Goal: Task Accomplishment & Management: Complete application form

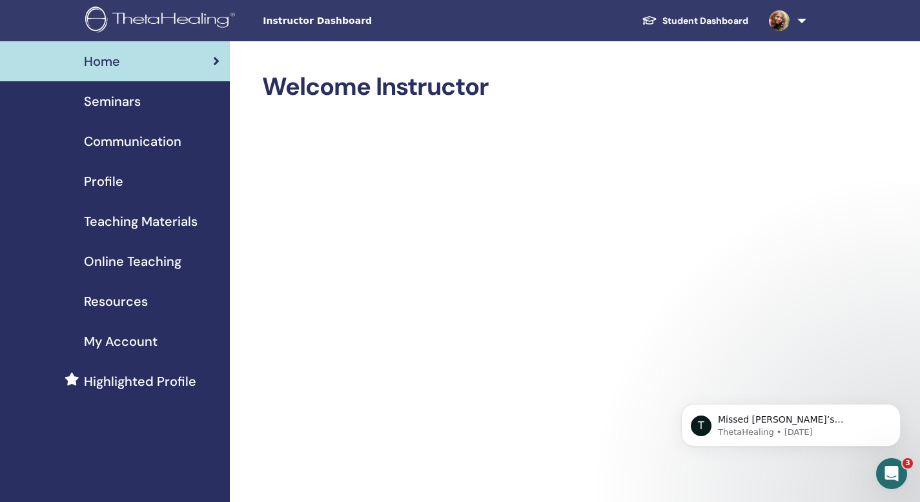
click at [132, 262] on span "Online Teaching" at bounding box center [133, 261] width 98 height 19
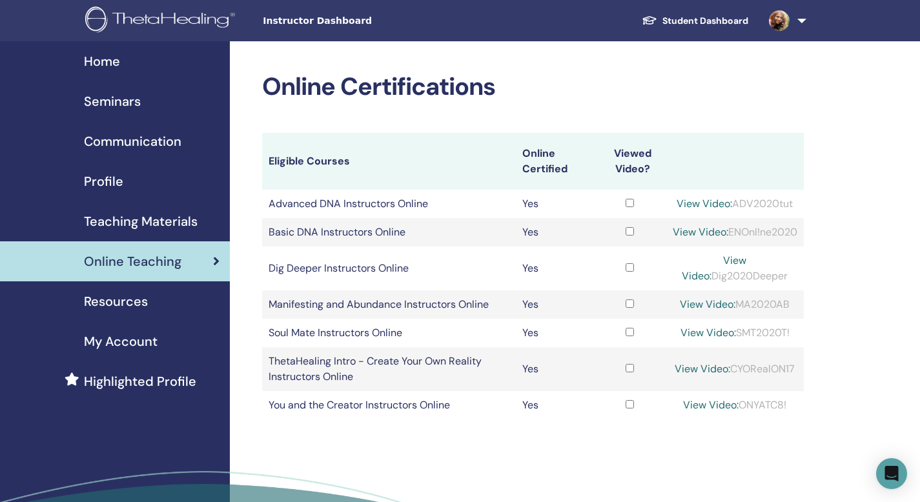
click at [111, 103] on span "Seminars" at bounding box center [112, 101] width 57 height 19
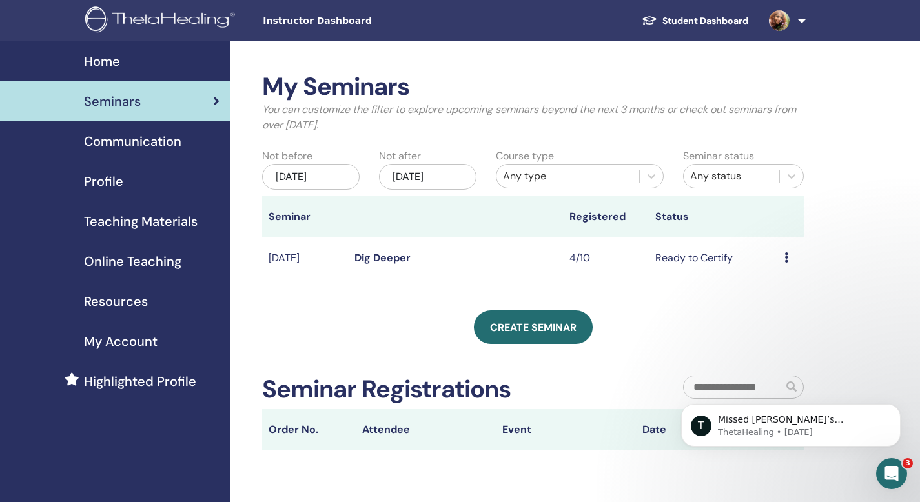
click at [329, 178] on div "May/25, 2025" at bounding box center [311, 177] width 98 height 26
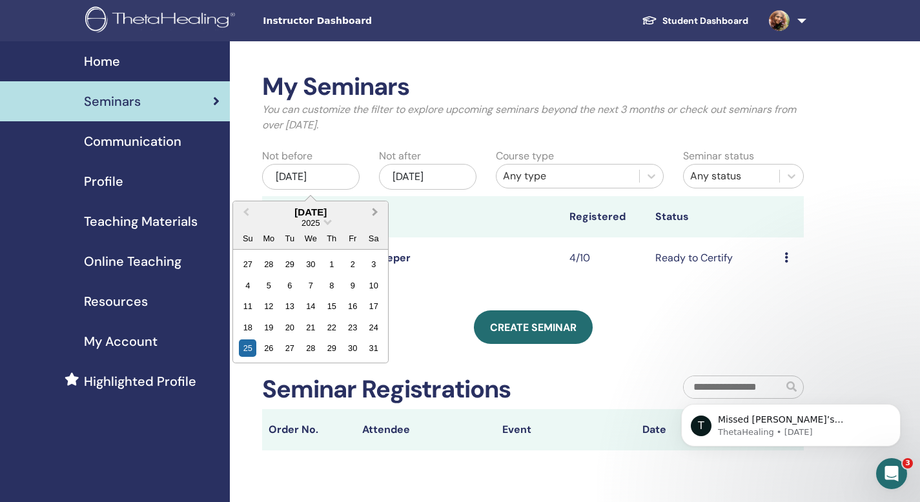
click at [375, 210] on span "Next Month" at bounding box center [375, 212] width 0 height 14
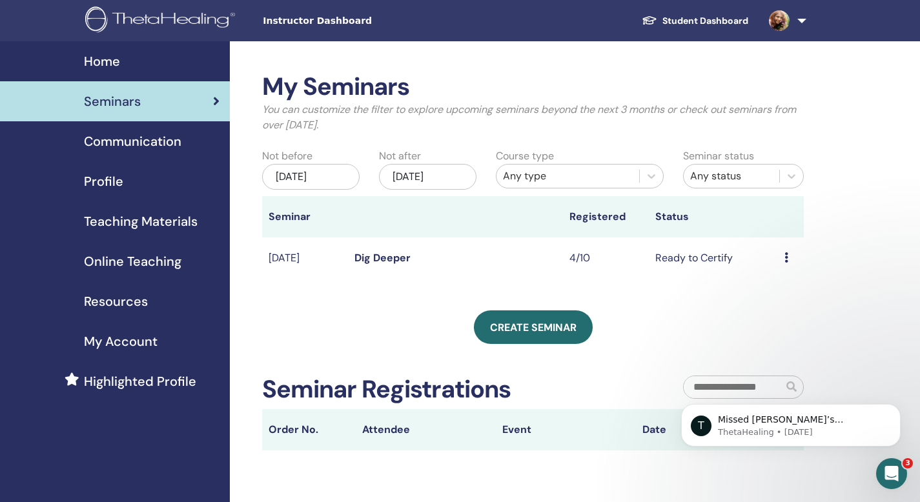
click at [422, 292] on div "My Seminars You can customize the filter to explore upcoming seminars beyond th…" at bounding box center [533, 261] width 542 height 378
click at [786, 259] on icon at bounding box center [787, 258] width 4 height 10
click at [849, 258] on div "My Seminars You can customize the filter to explore upcoming seminars beyond th…" at bounding box center [575, 336] width 690 height 590
click at [331, 180] on div "[DATE]" at bounding box center [311, 177] width 98 height 26
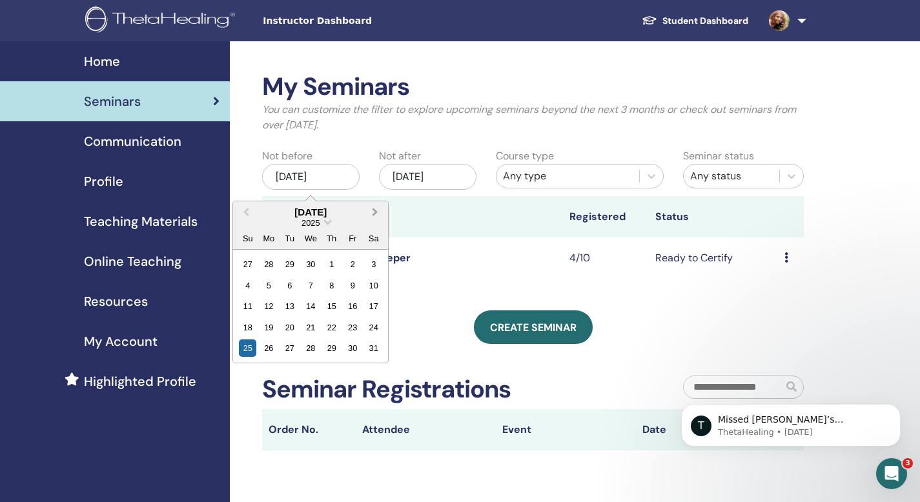
click at [375, 213] on span "Next Month" at bounding box center [375, 212] width 0 height 14
click at [313, 287] on div "10" at bounding box center [310, 285] width 17 height 17
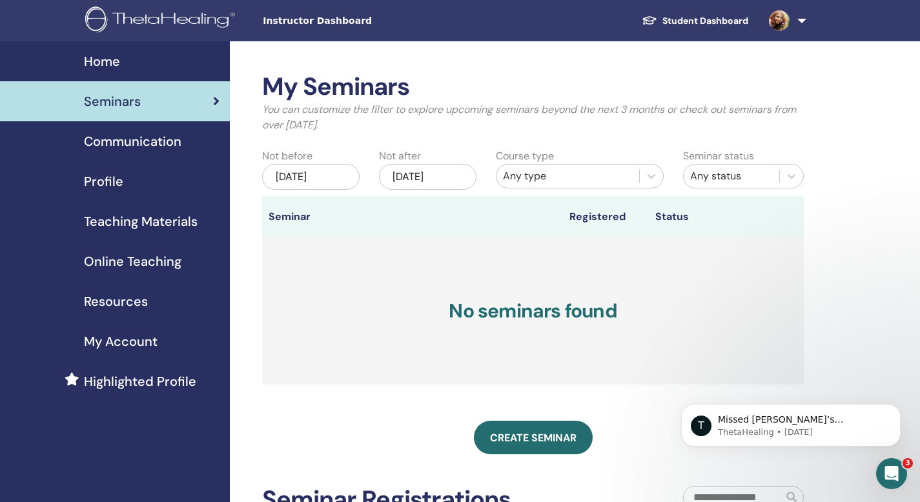
click at [434, 179] on div "Nov/25, 2025" at bounding box center [428, 177] width 98 height 26
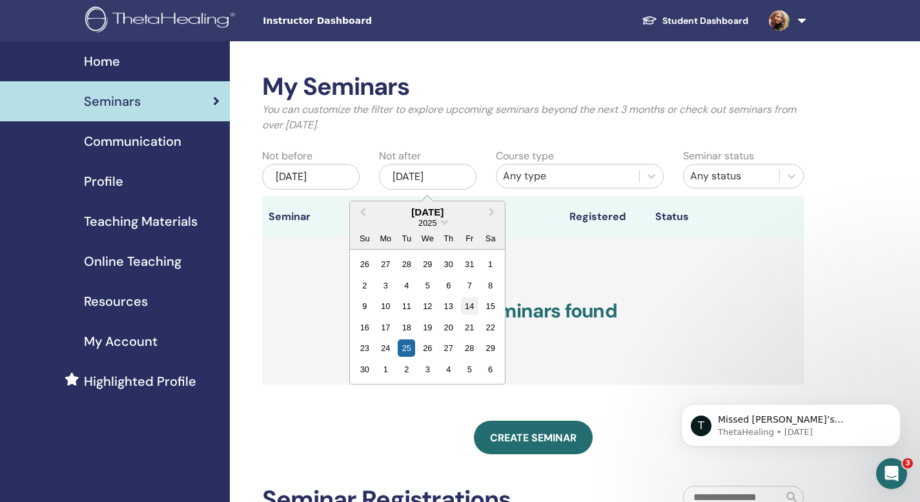
click at [468, 302] on div "14" at bounding box center [469, 306] width 17 height 17
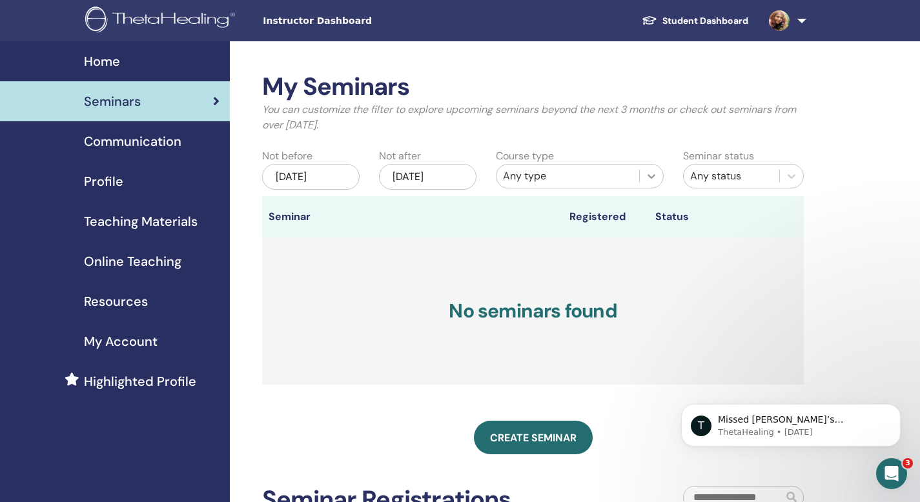
click at [650, 176] on icon at bounding box center [652, 176] width 8 height 5
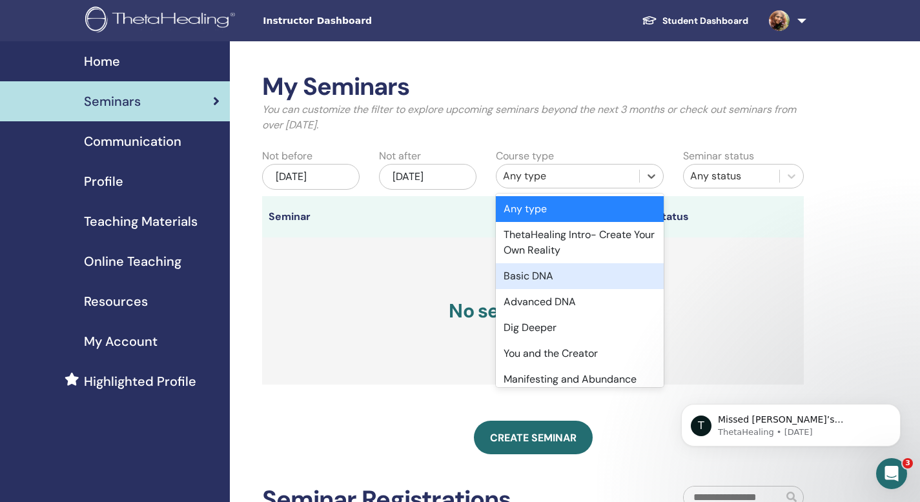
click at [584, 277] on div "Basic DNA" at bounding box center [580, 276] width 168 height 26
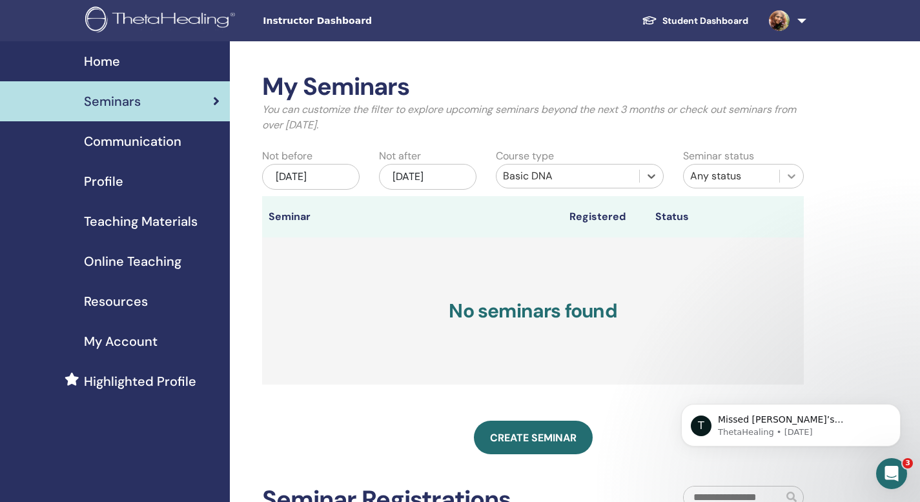
click at [793, 175] on icon at bounding box center [792, 176] width 8 height 5
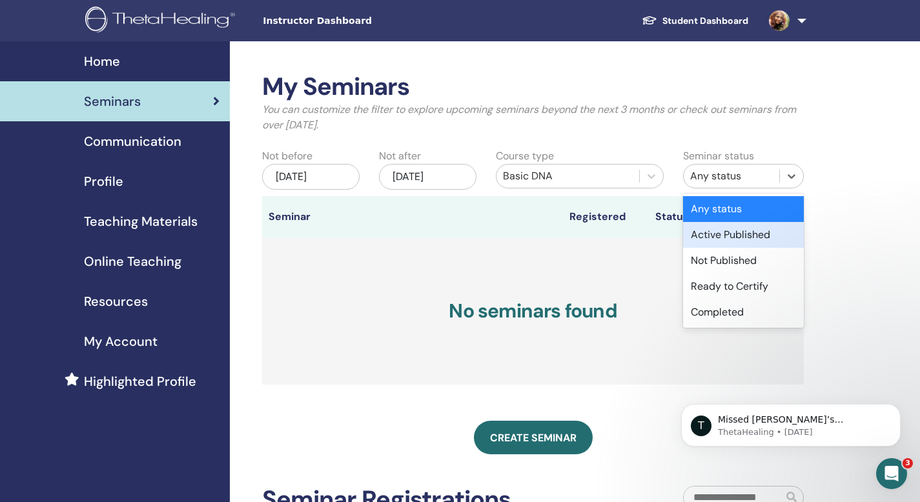
click at [758, 232] on div "Active Published" at bounding box center [743, 235] width 121 height 26
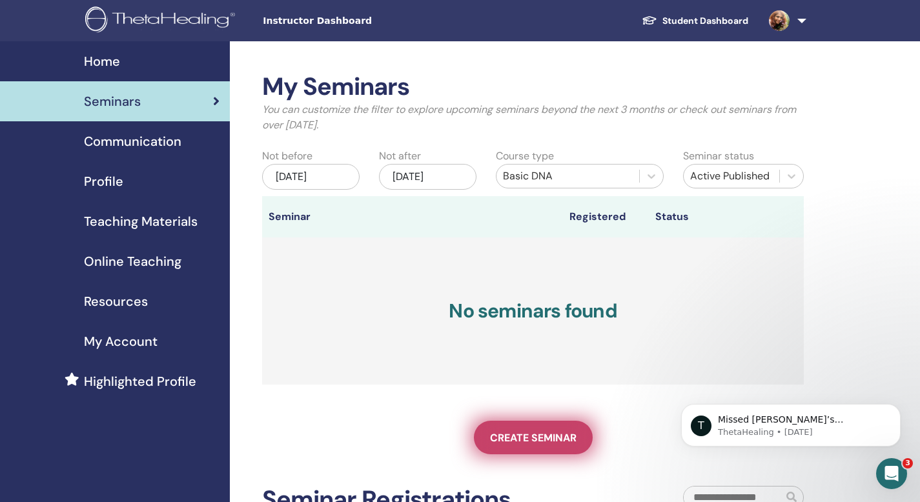
click at [527, 431] on span "Create seminar" at bounding box center [533, 438] width 87 height 14
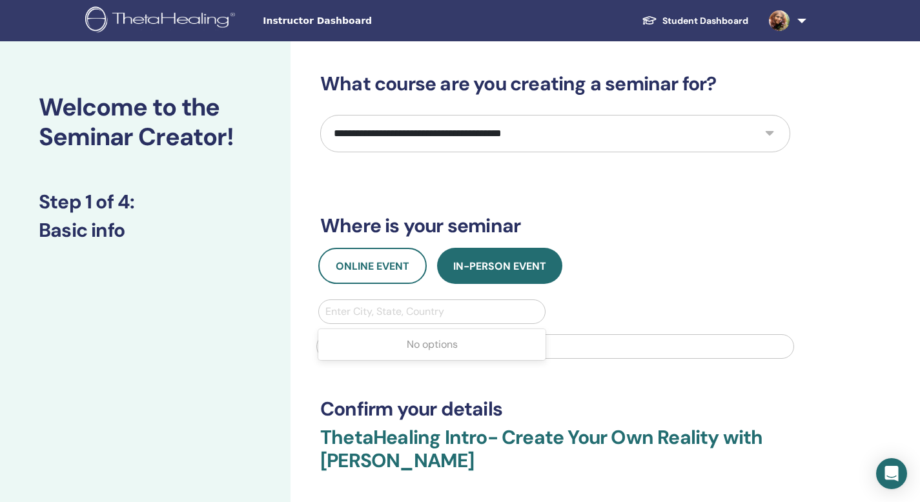
click at [384, 313] on div at bounding box center [431, 312] width 213 height 18
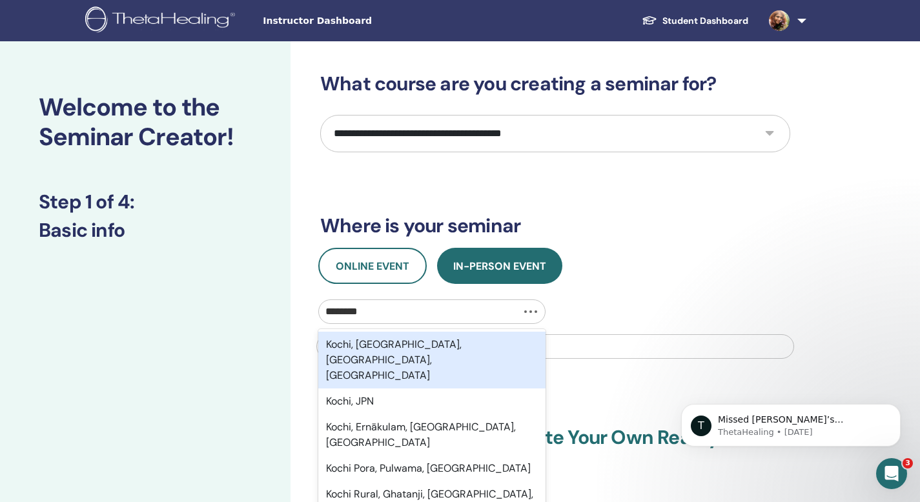
type input "*********"
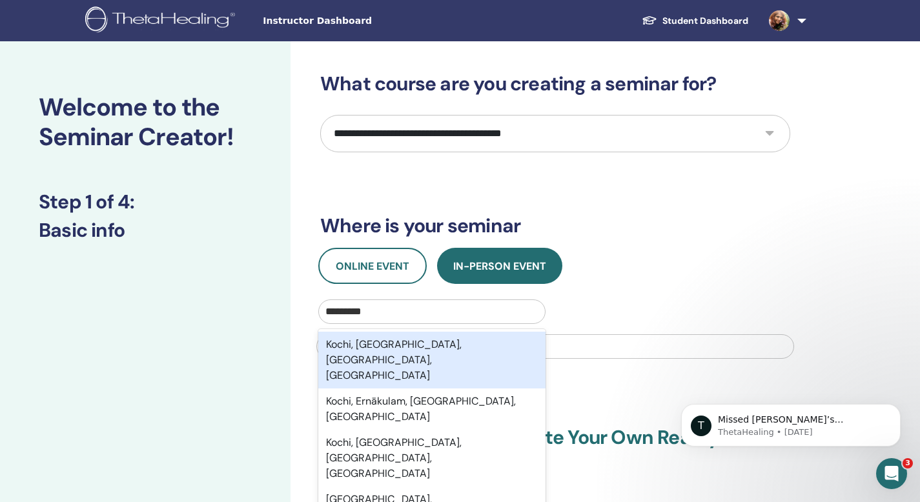
click at [380, 342] on div "Kochi, Ernakulam, Kerala, IND" at bounding box center [431, 360] width 227 height 57
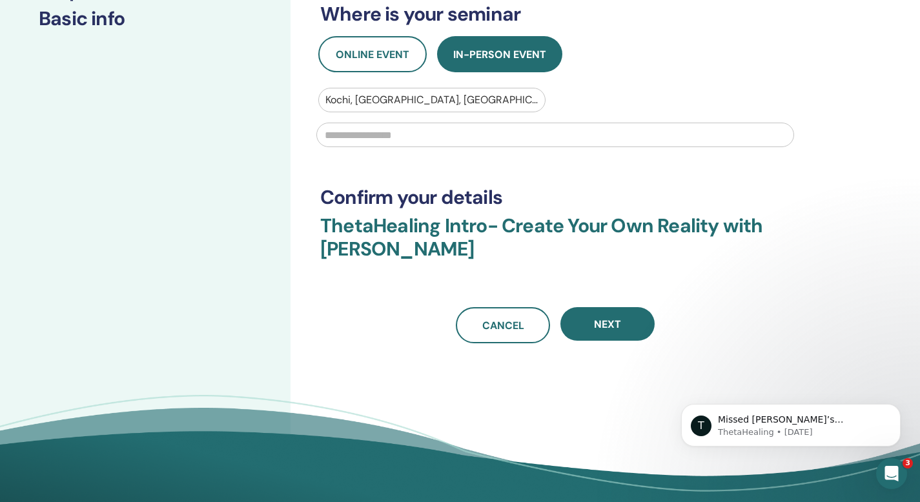
scroll to position [212, 0]
click at [396, 136] on input "text" at bounding box center [555, 134] width 478 height 25
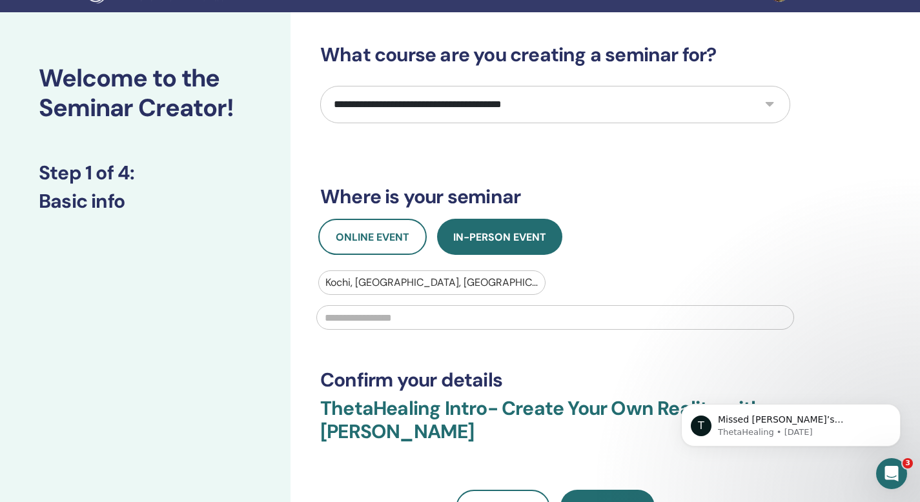
scroll to position [0, 0]
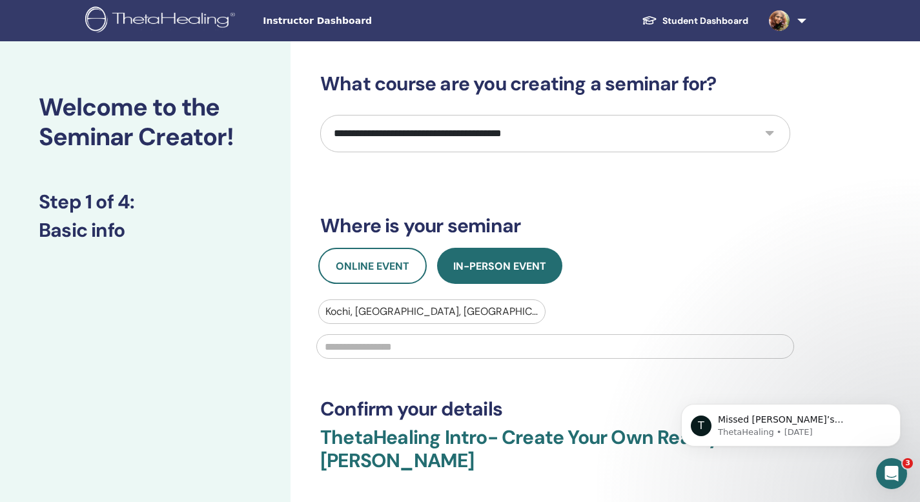
click at [771, 133] on select "**********" at bounding box center [555, 133] width 470 height 37
select select "*"
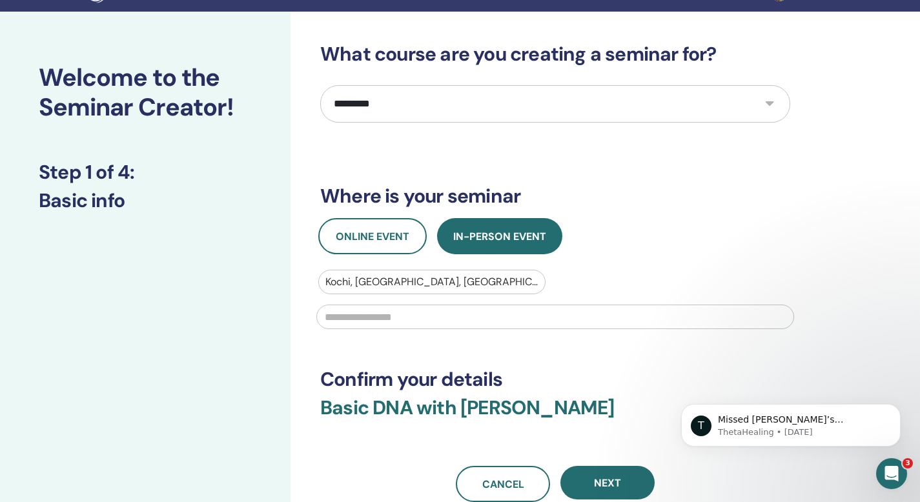
scroll to position [60, 0]
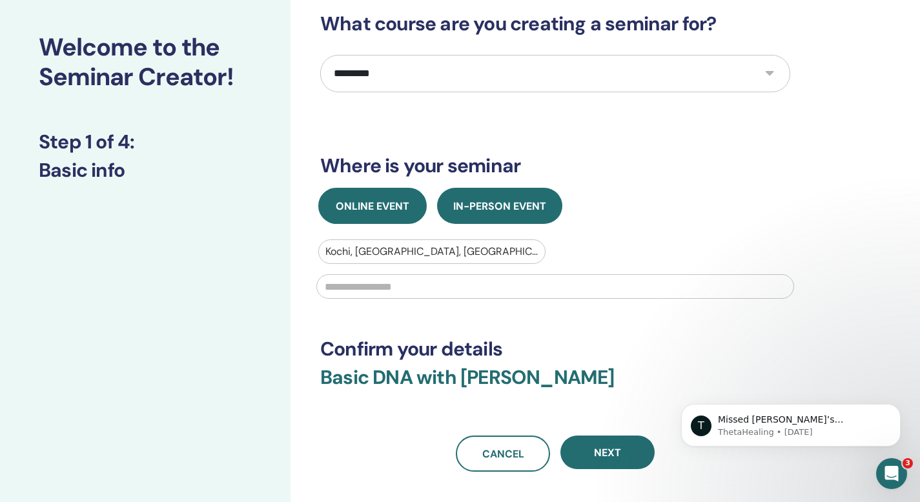
click at [375, 202] on span "Online Event" at bounding box center [373, 207] width 74 height 14
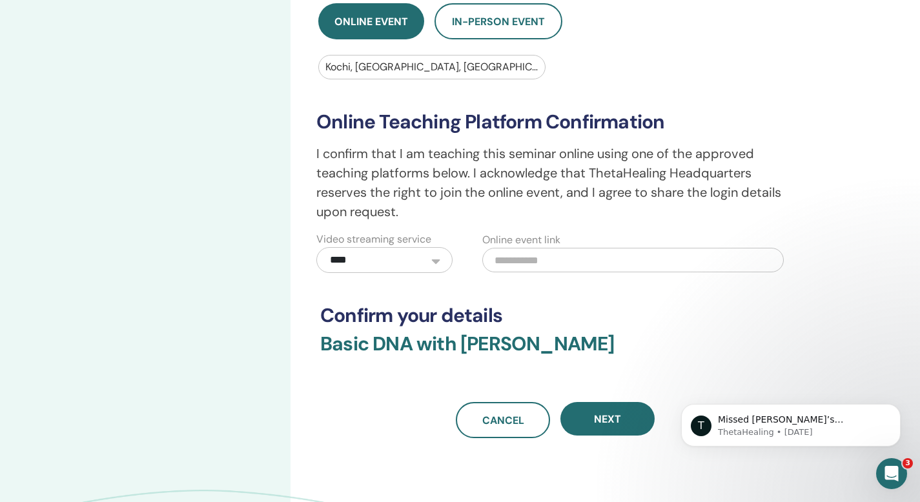
scroll to position [250, 0]
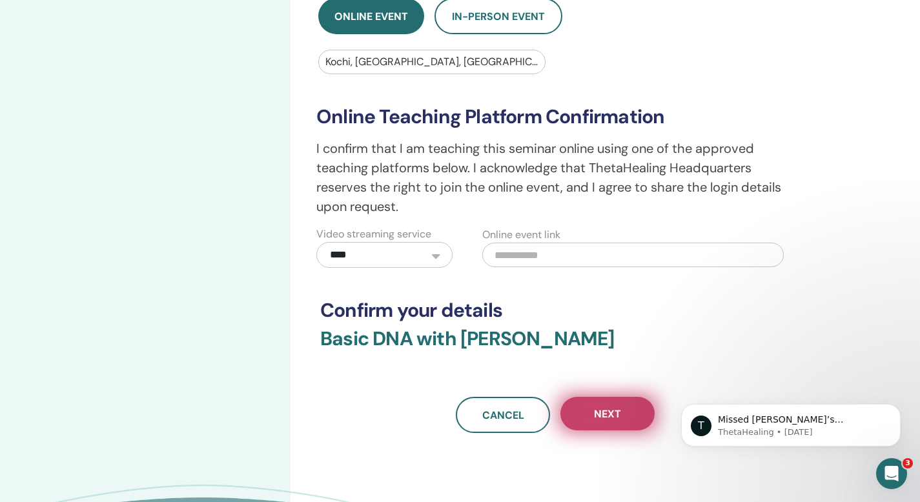
click at [597, 408] on span "Next" at bounding box center [607, 415] width 27 height 14
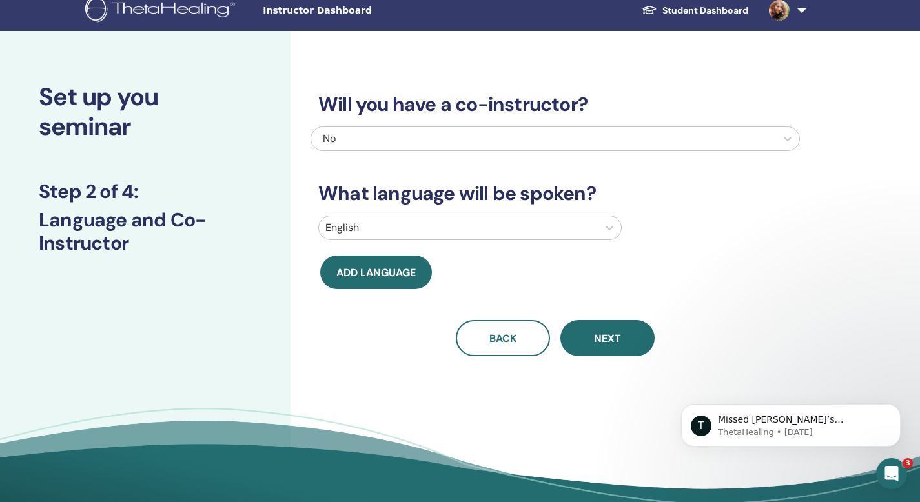
scroll to position [0, 0]
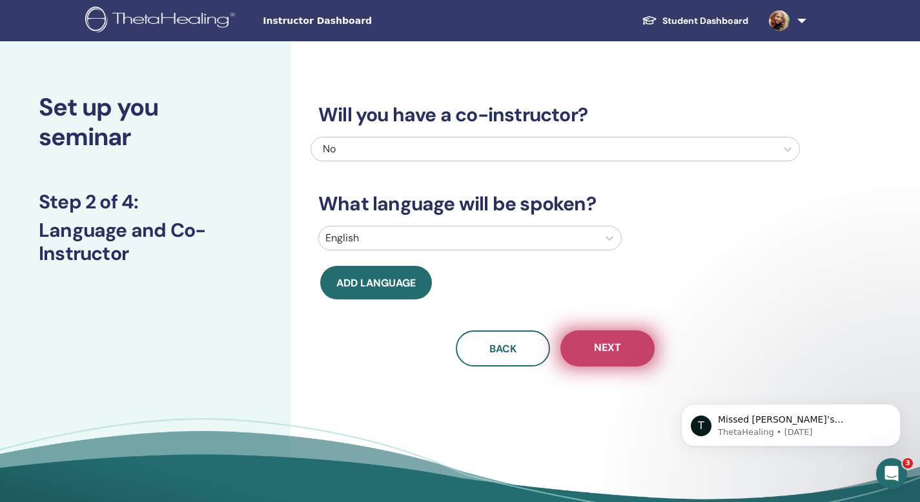
click at [599, 344] on span "Next" at bounding box center [607, 349] width 27 height 16
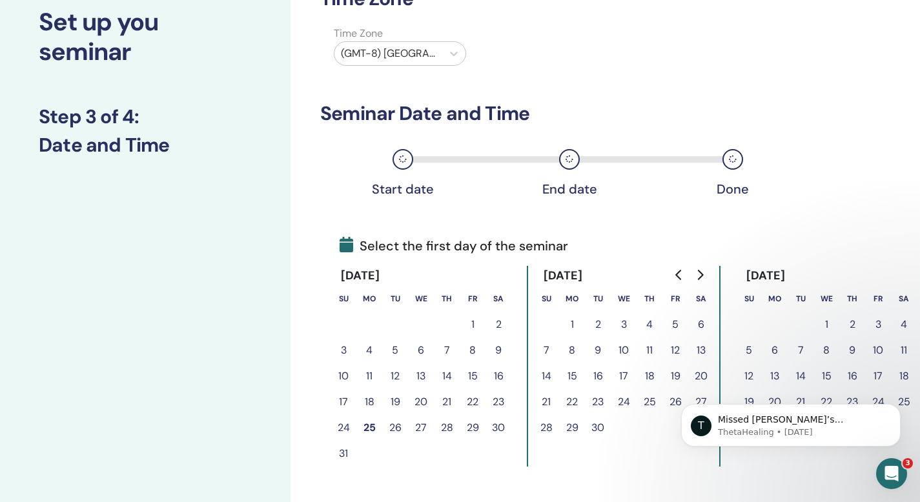
scroll to position [125, 0]
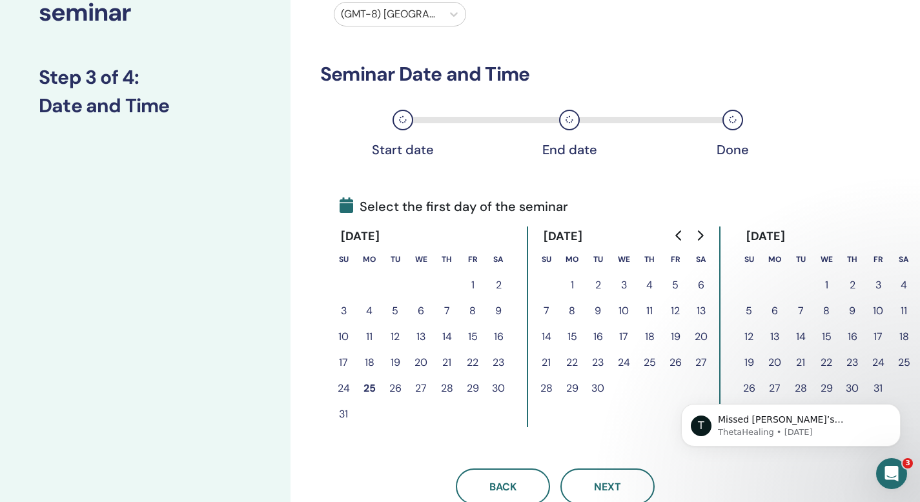
click at [344, 337] on button "10" at bounding box center [344, 337] width 26 height 26
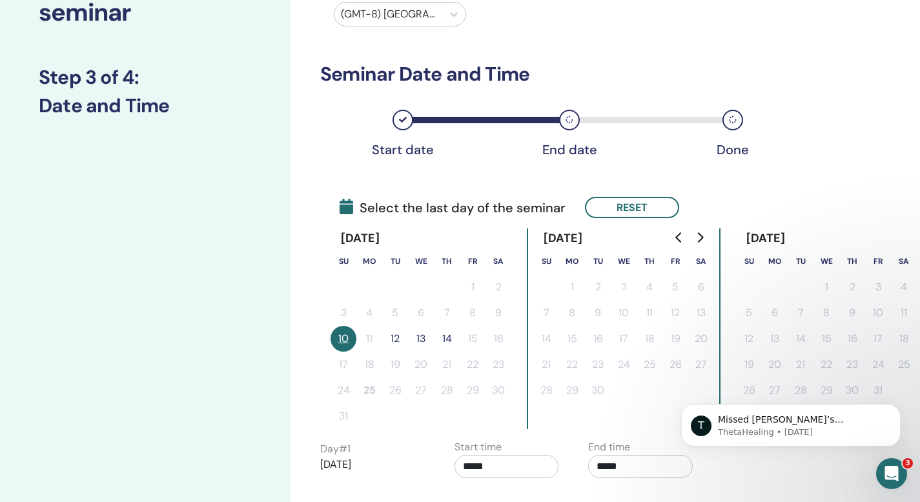
click at [351, 339] on button "10" at bounding box center [344, 339] width 26 height 26
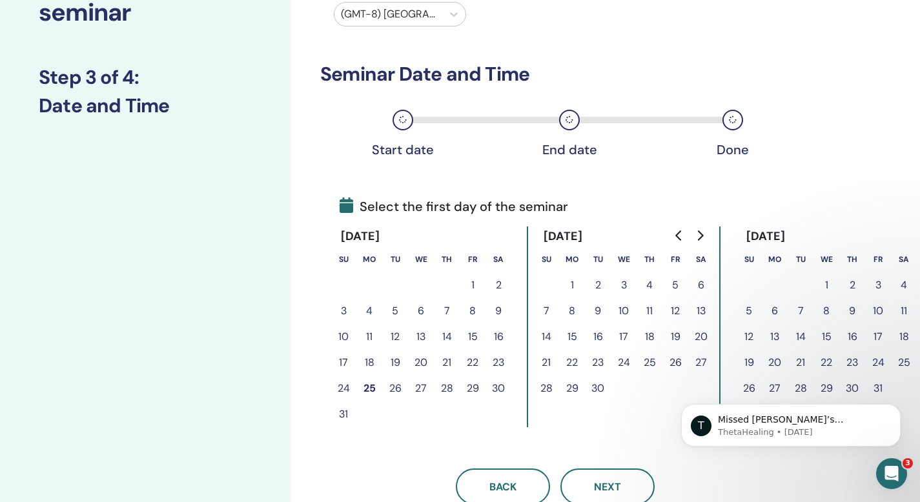
click at [351, 339] on button "10" at bounding box center [344, 337] width 26 height 26
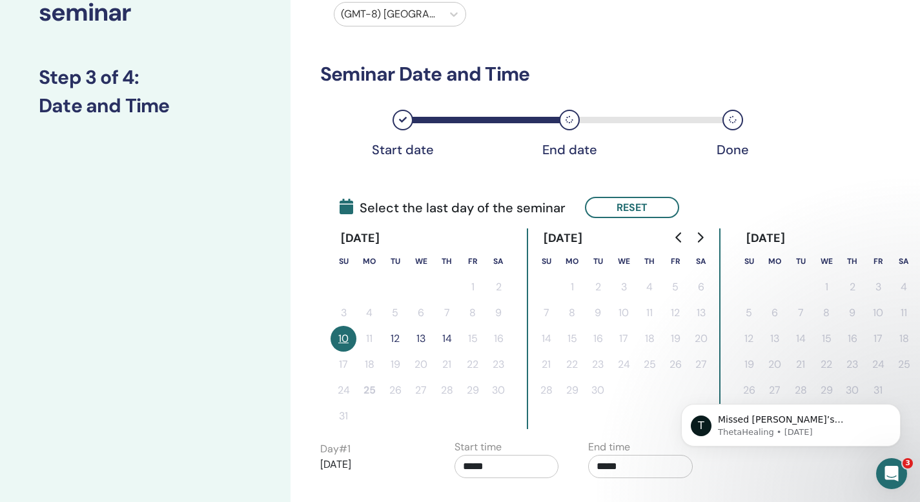
click at [350, 339] on button "10" at bounding box center [344, 339] width 26 height 26
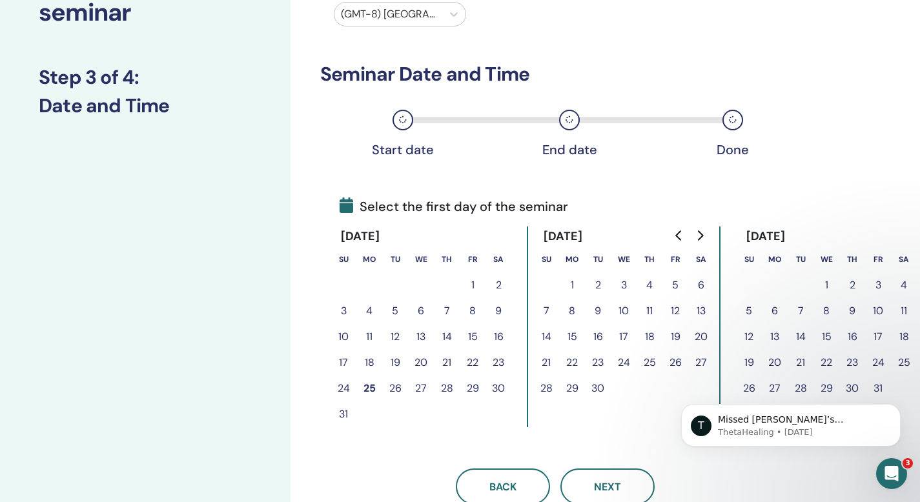
click at [626, 313] on button "10" at bounding box center [624, 311] width 26 height 26
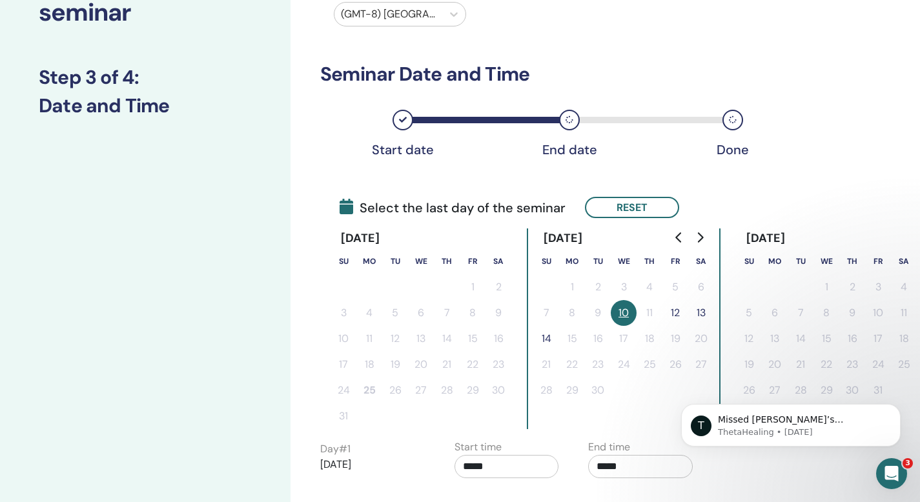
click at [546, 338] on button "14" at bounding box center [546, 339] width 26 height 26
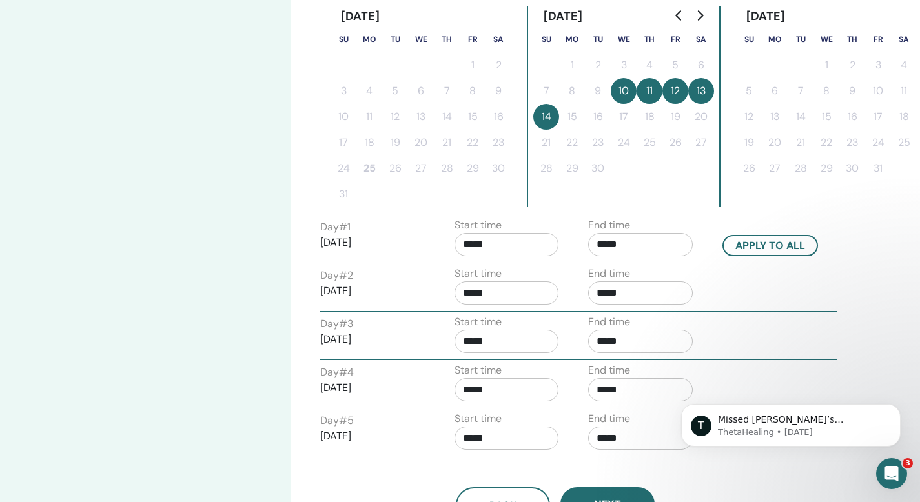
scroll to position [347, 0]
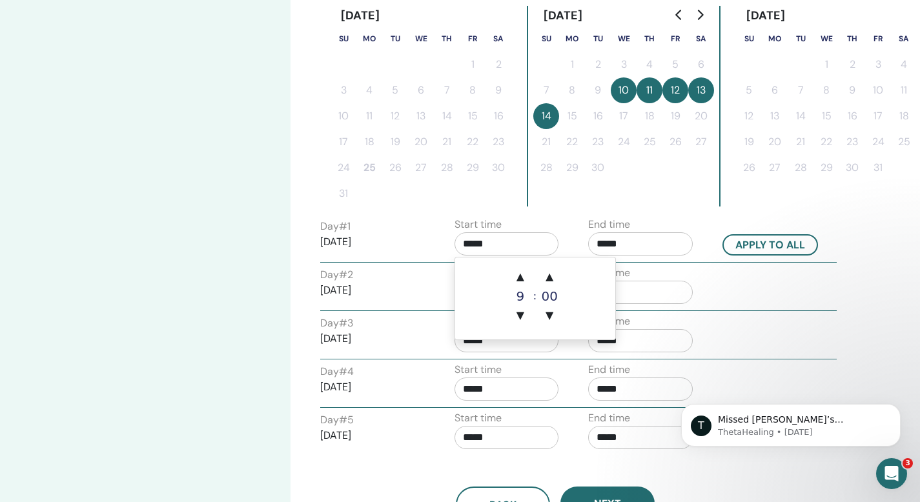
click at [467, 250] on input "*****" at bounding box center [507, 243] width 105 height 23
click at [521, 276] on span "▲" at bounding box center [521, 277] width 26 height 26
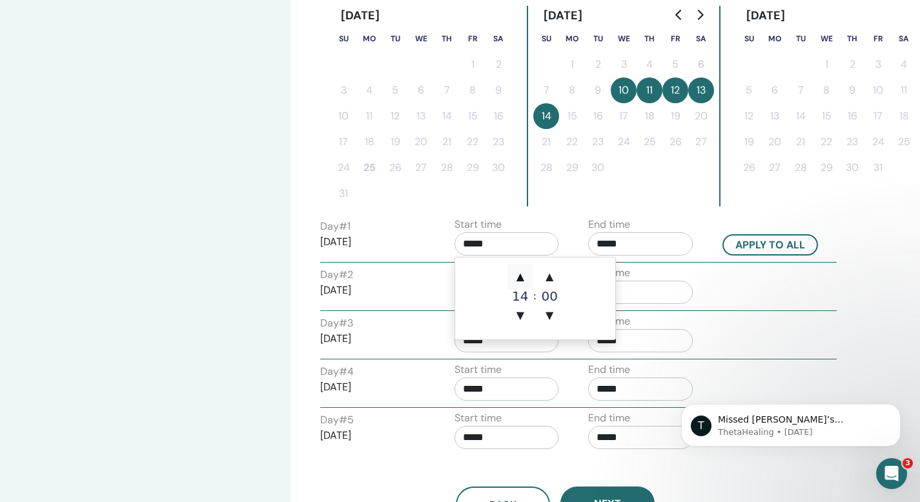
click at [521, 276] on span "▲" at bounding box center [521, 277] width 26 height 26
type input "*****"
click at [521, 276] on span "▲" at bounding box center [521, 277] width 26 height 26
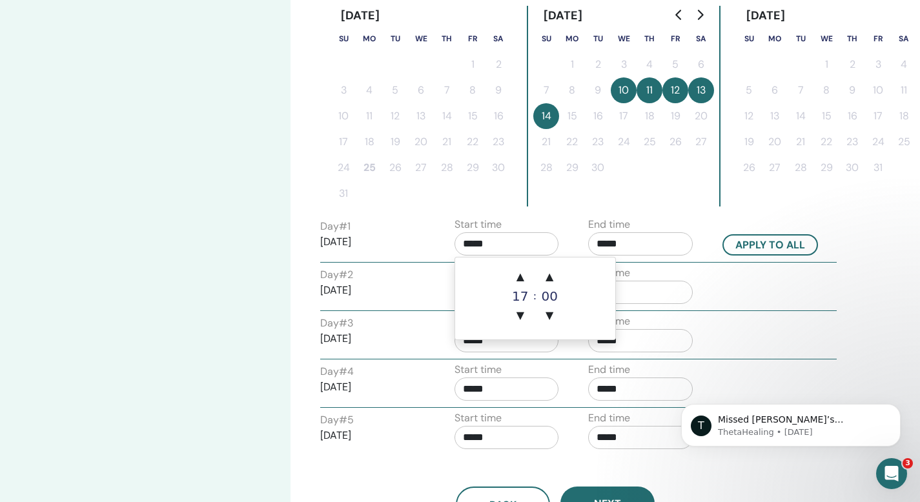
click at [554, 217] on div "Start time *****" at bounding box center [507, 239] width 105 height 45
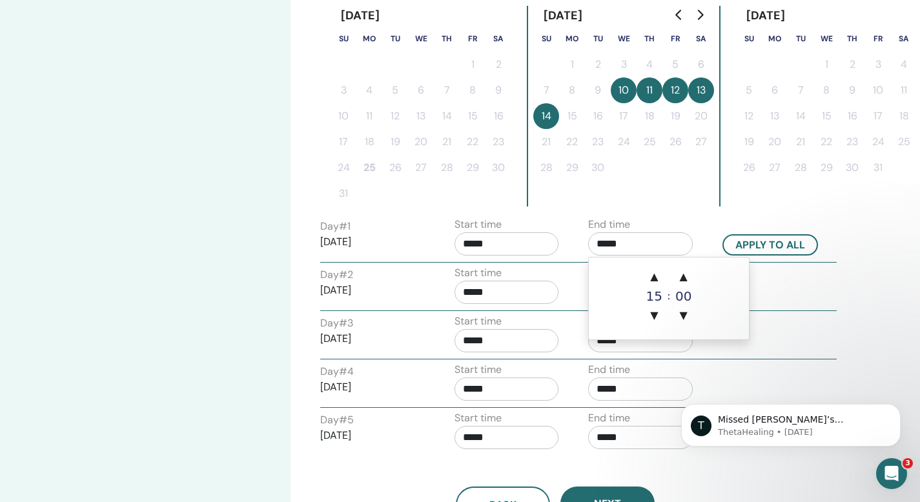
click at [604, 247] on input "*****" at bounding box center [640, 243] width 105 height 23
click at [654, 273] on span "▲" at bounding box center [654, 277] width 26 height 26
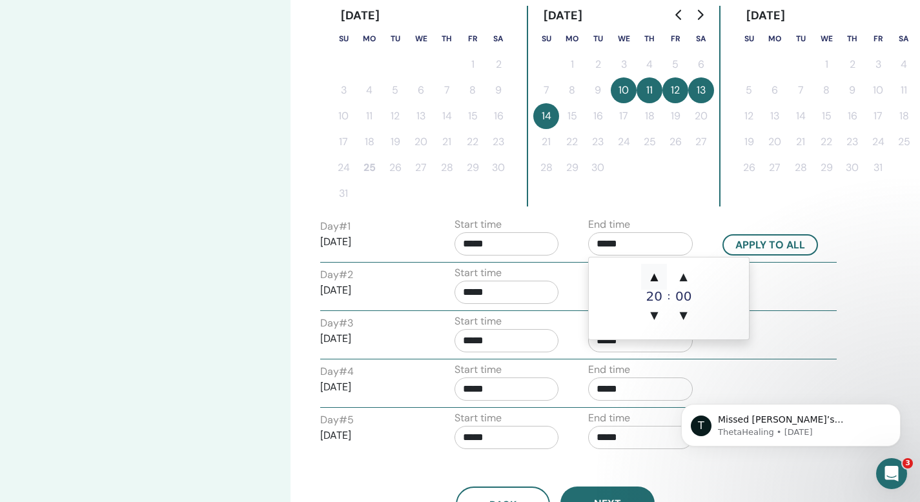
click at [655, 275] on span "▲" at bounding box center [654, 277] width 26 height 26
click at [682, 278] on span "▲" at bounding box center [684, 277] width 26 height 26
click at [681, 278] on span "▲" at bounding box center [684, 277] width 26 height 26
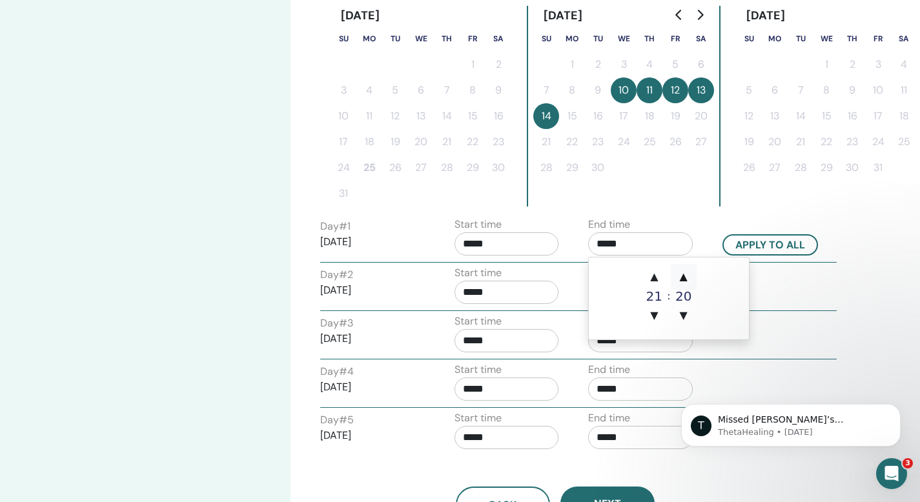
click at [681, 278] on span "▲" at bounding box center [684, 277] width 26 height 26
type input "*****"
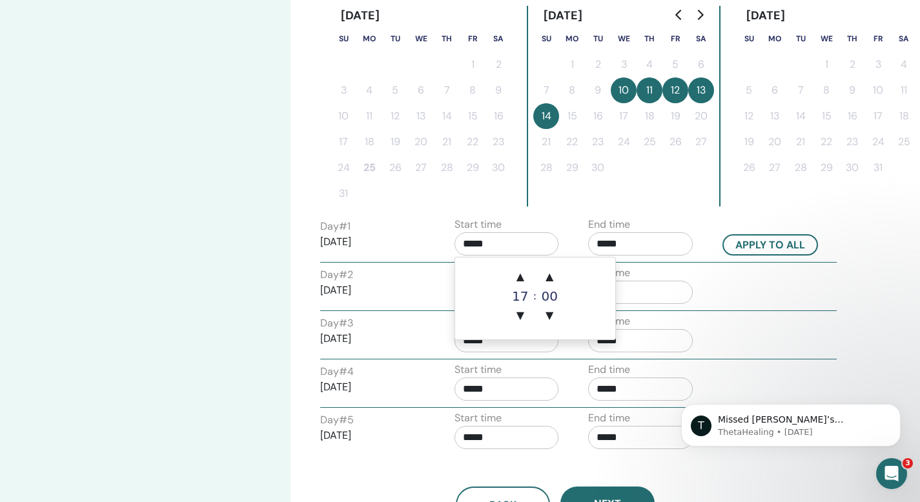
click at [477, 244] on input "*****" at bounding box center [507, 243] width 105 height 23
click at [522, 294] on div "17" at bounding box center [521, 296] width 26 height 13
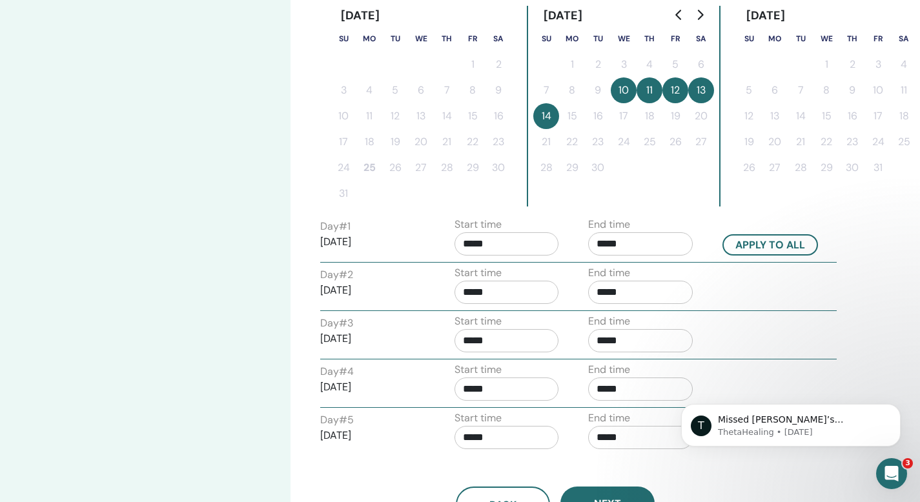
click at [668, 211] on div "Time Zone Time Zone (GMT-8) US/Alaska Seminar Date and Time Start date End date…" at bounding box center [555, 124] width 470 height 798
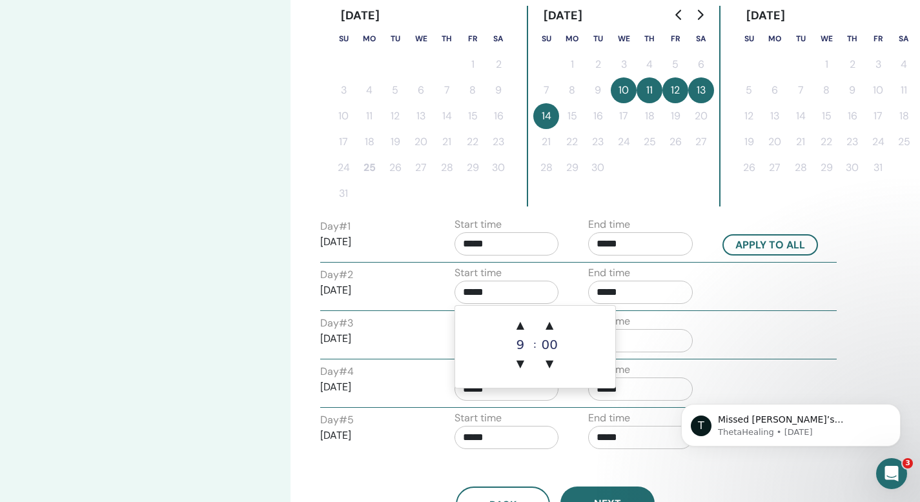
click at [506, 301] on input "*****" at bounding box center [507, 292] width 105 height 23
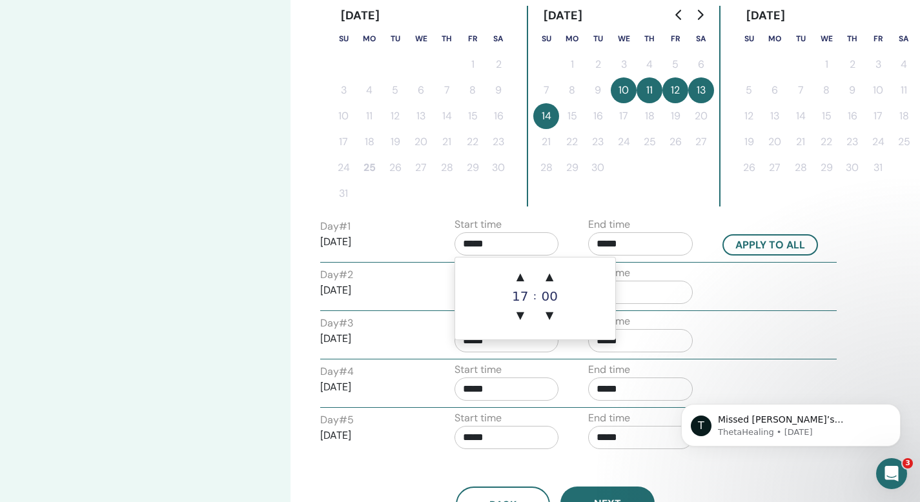
click at [495, 248] on input "*****" at bounding box center [507, 243] width 105 height 23
click at [524, 276] on span "▲" at bounding box center [521, 277] width 26 height 26
click at [521, 313] on span "▼" at bounding box center [521, 316] width 26 height 26
type input "*****"
click at [539, 214] on div "Time Zone Time Zone (GMT-8) US/Alaska Seminar Date and Time Start date End date…" at bounding box center [555, 124] width 470 height 798
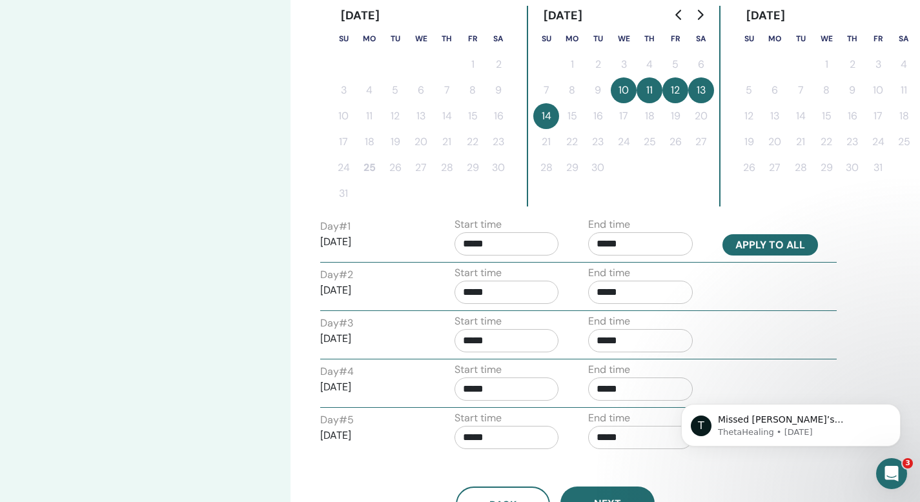
click at [769, 244] on button "Apply to all" at bounding box center [771, 244] width 96 height 21
type input "*****"
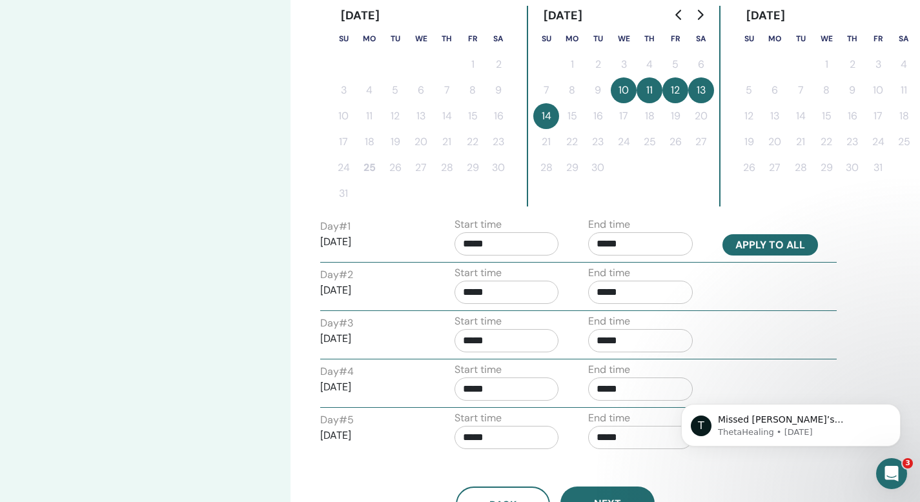
type input "*****"
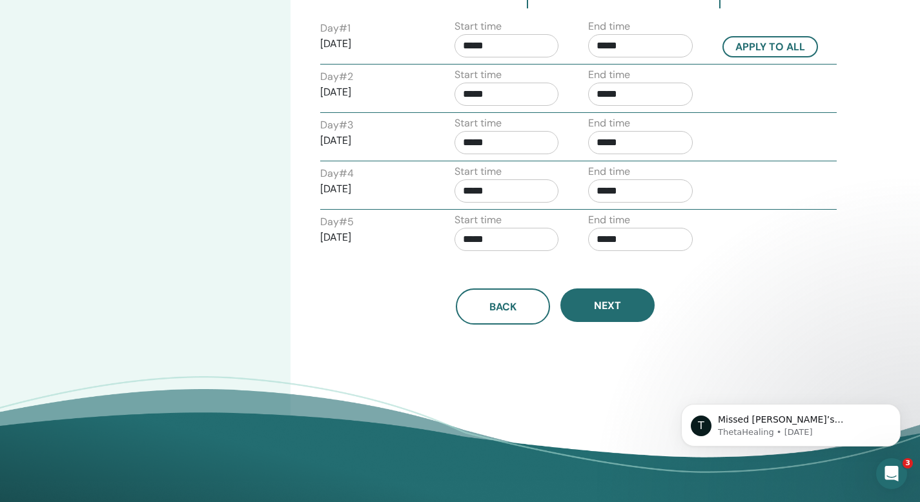
scroll to position [546, 0]
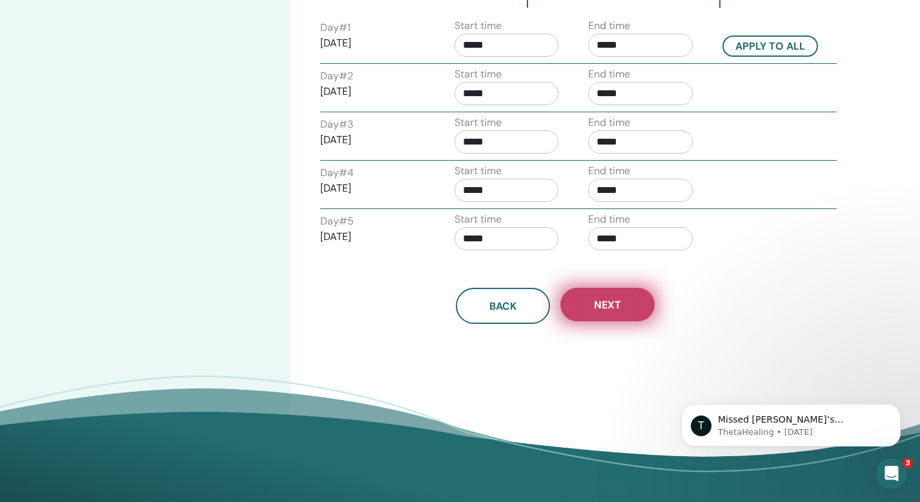
click at [645, 305] on button "Next" at bounding box center [608, 305] width 94 height 34
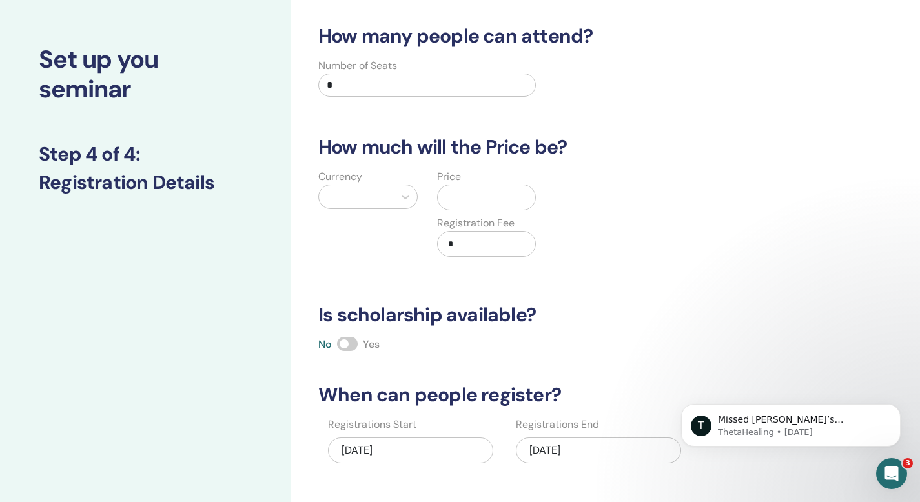
scroll to position [36, 0]
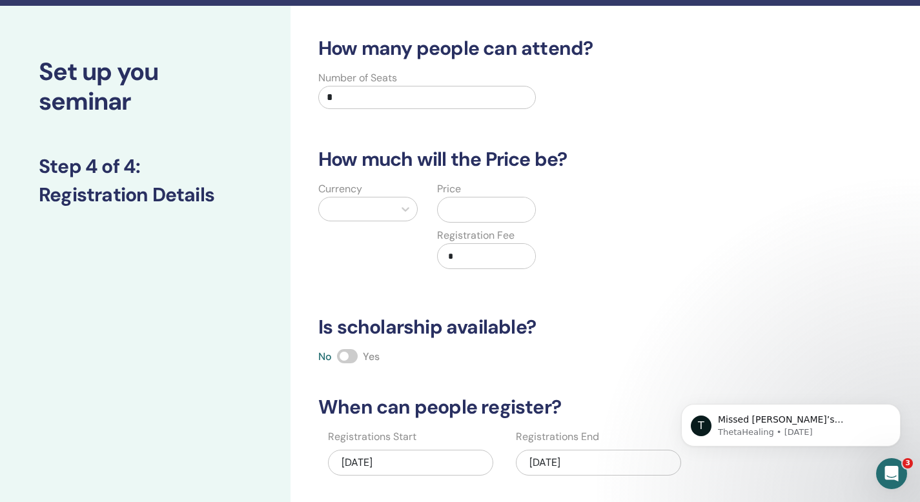
click at [335, 99] on input "*" at bounding box center [427, 97] width 218 height 23
type input "**"
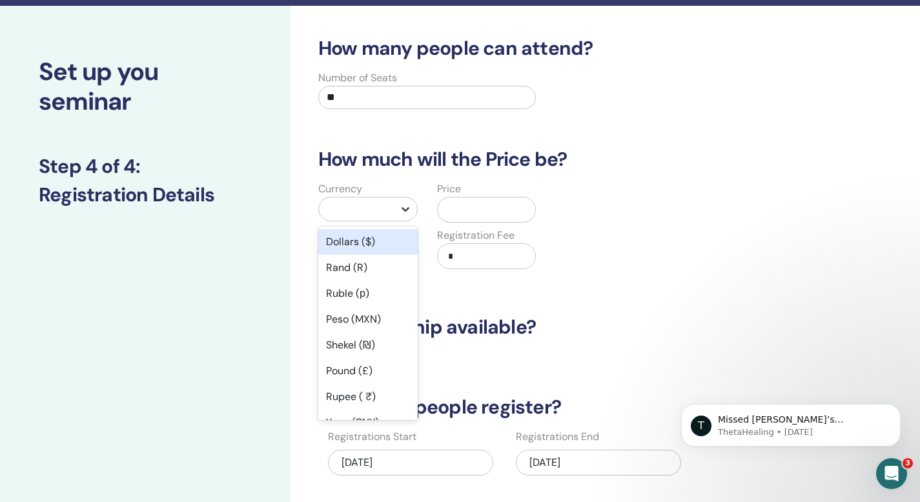
click at [403, 211] on icon at bounding box center [405, 209] width 13 height 13
type input "**"
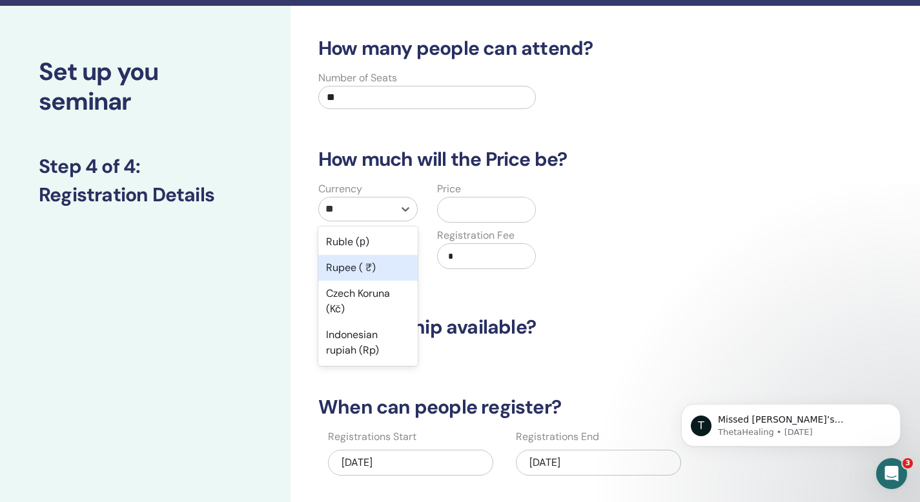
click at [368, 267] on div "Rupee ( ₹)" at bounding box center [367, 268] width 99 height 26
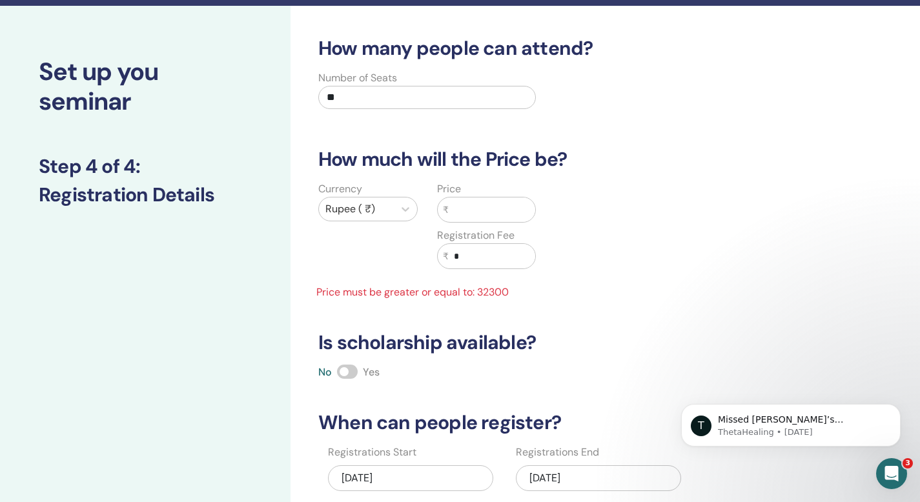
click at [469, 212] on input "text" at bounding box center [492, 210] width 87 height 25
type input "*****"
click at [470, 260] on input "*" at bounding box center [492, 256] width 87 height 25
type input "*"
type input "****"
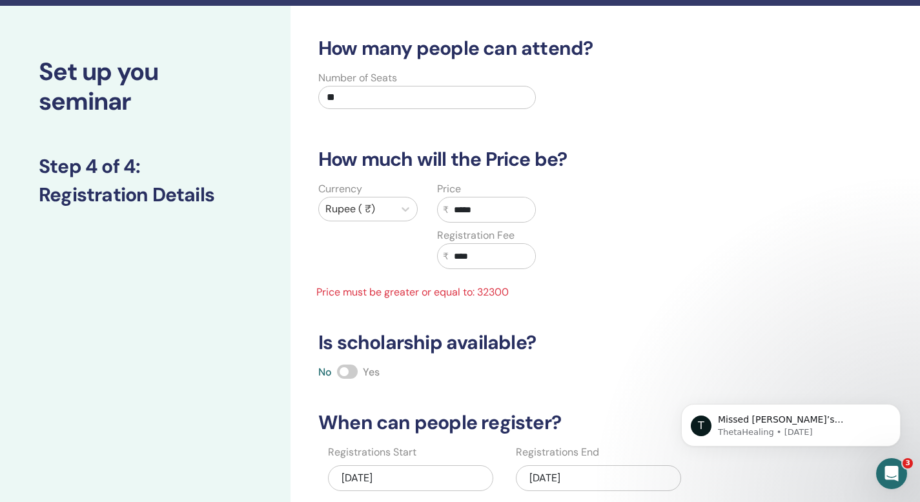
click at [568, 298] on div "Currency Rupee ( ₹) Price ₹ ***** Registration Fee ₹ **** Price must be greater…" at bounding box center [546, 240] width 490 height 119
click at [490, 209] on input "*****" at bounding box center [492, 210] width 87 height 25
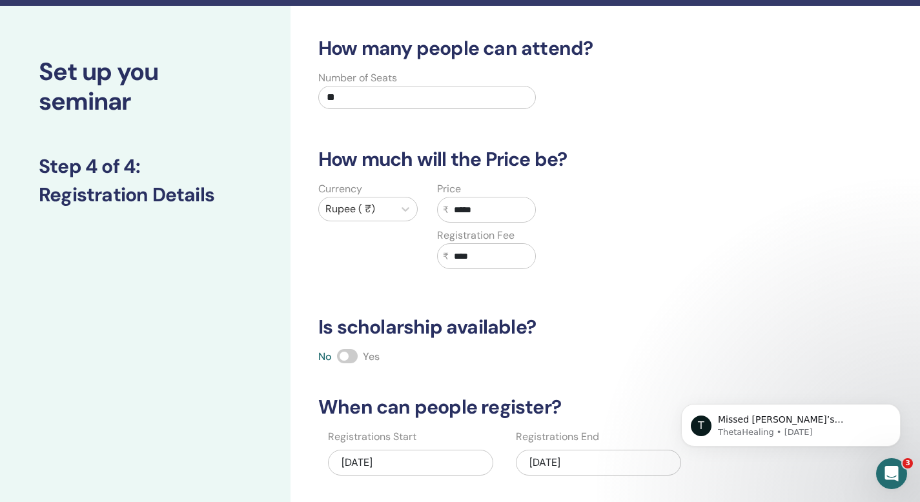
type input "*****"
click at [464, 254] on input "****" at bounding box center [492, 256] width 87 height 25
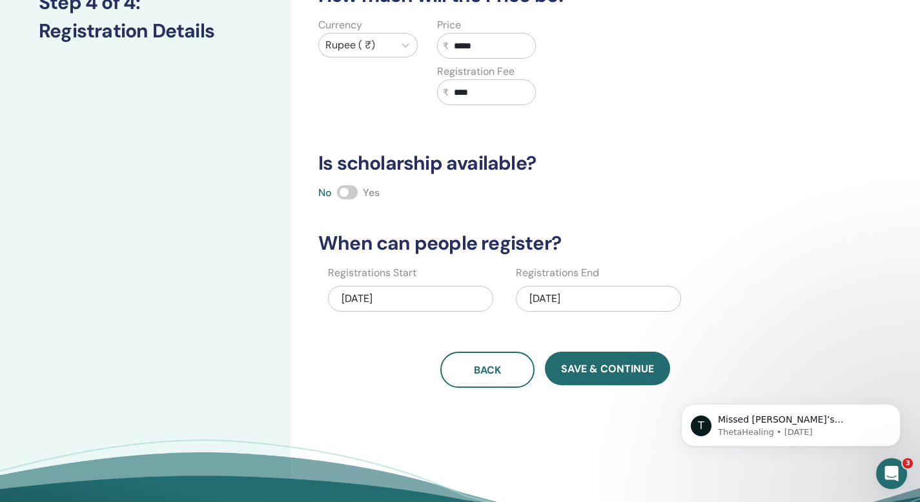
scroll to position [200, 0]
type input "****"
click at [352, 191] on span at bounding box center [347, 192] width 21 height 14
click at [547, 306] on div "09/14/2025" at bounding box center [598, 298] width 165 height 26
click at [621, 182] on div "How many people can attend? Number of Seats ** How much will the Price be? Curr…" at bounding box center [556, 129] width 490 height 515
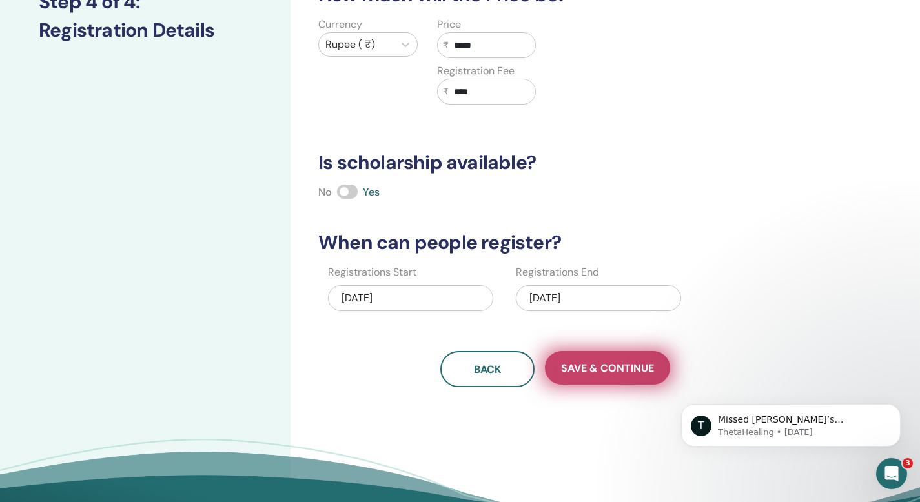
click at [599, 367] on span "Save & Continue" at bounding box center [607, 369] width 93 height 14
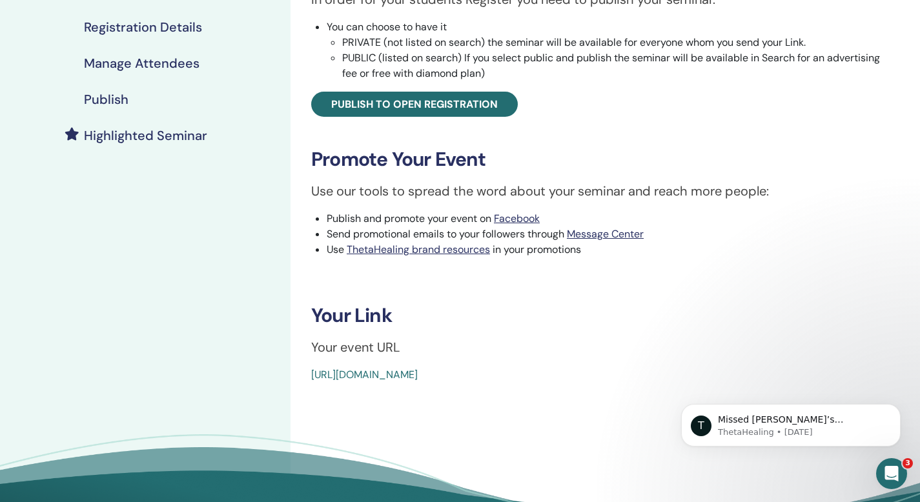
scroll to position [255, 0]
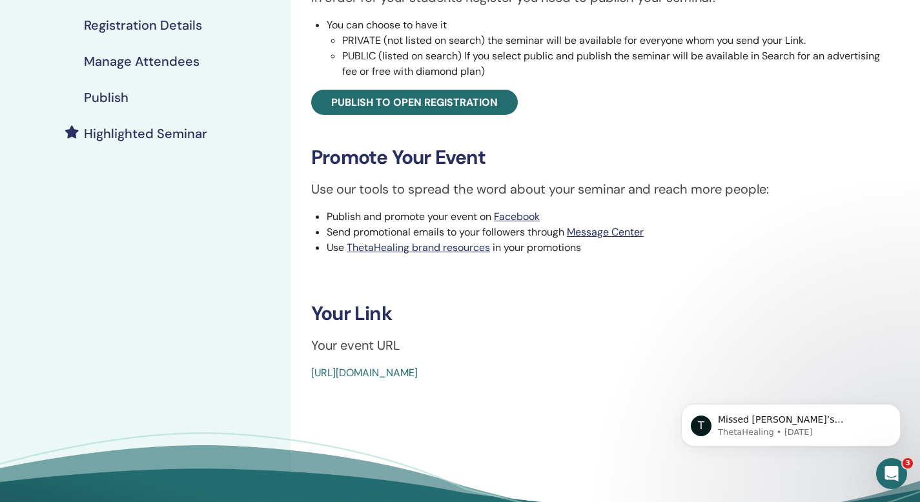
click at [309, 366] on div "Basic DNA Event Type Online Event Status Not Published Registrations 0/20 Publi…" at bounding box center [597, 99] width 598 height 564
drag, startPoint x: 310, startPoint y: 370, endPoint x: 600, endPoint y: 376, distance: 290.0
click at [600, 376] on div "Basic DNA Event Type Online Event Status Not Published Registrations 0/20 Publi…" at bounding box center [597, 99] width 598 height 564
copy link "https://www.thetahealing.com/seminar-375718-details.html"
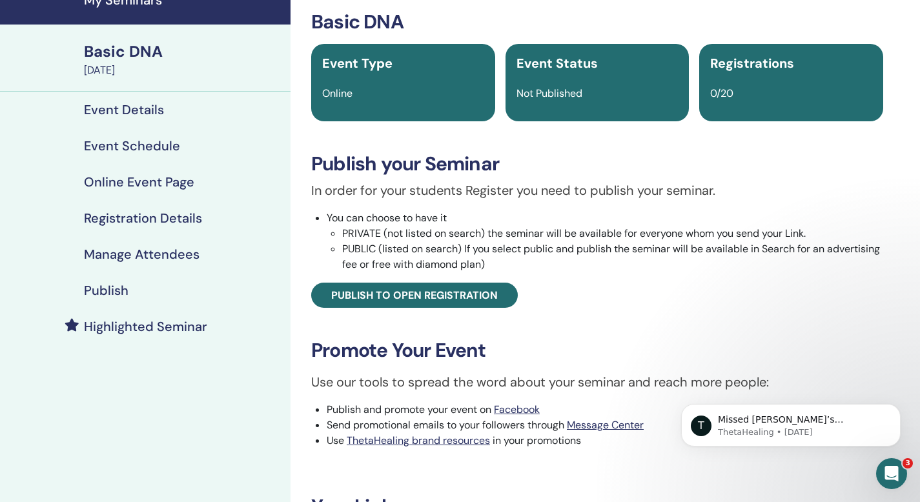
scroll to position [48, 0]
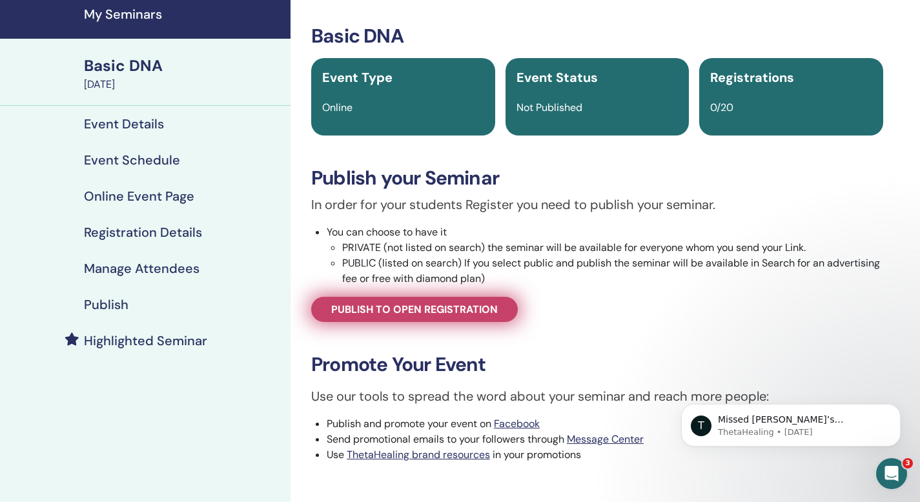
click at [460, 310] on span "Publish to open registration" at bounding box center [414, 310] width 167 height 14
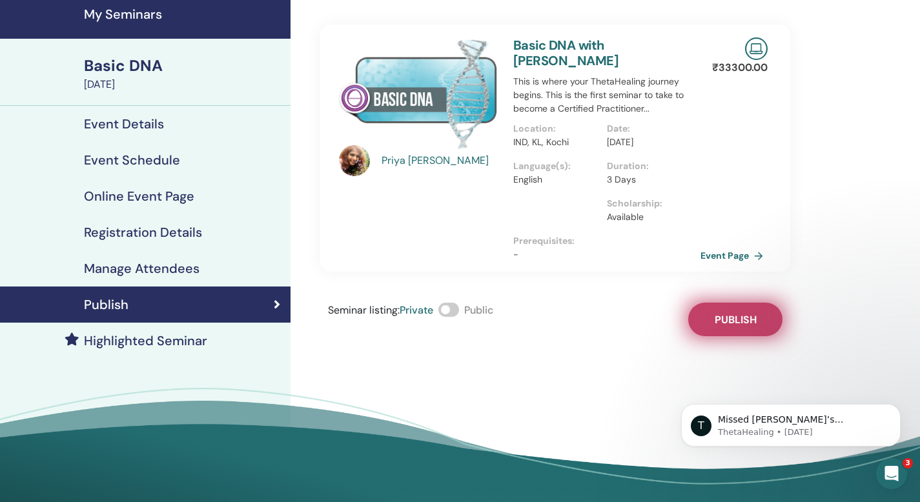
click at [727, 312] on button "Publish" at bounding box center [735, 320] width 94 height 34
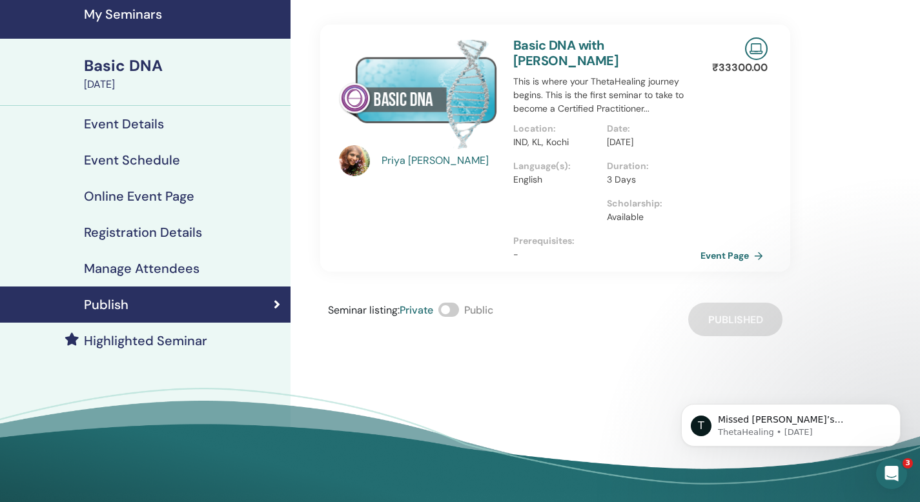
click at [454, 310] on span at bounding box center [449, 310] width 21 height 14
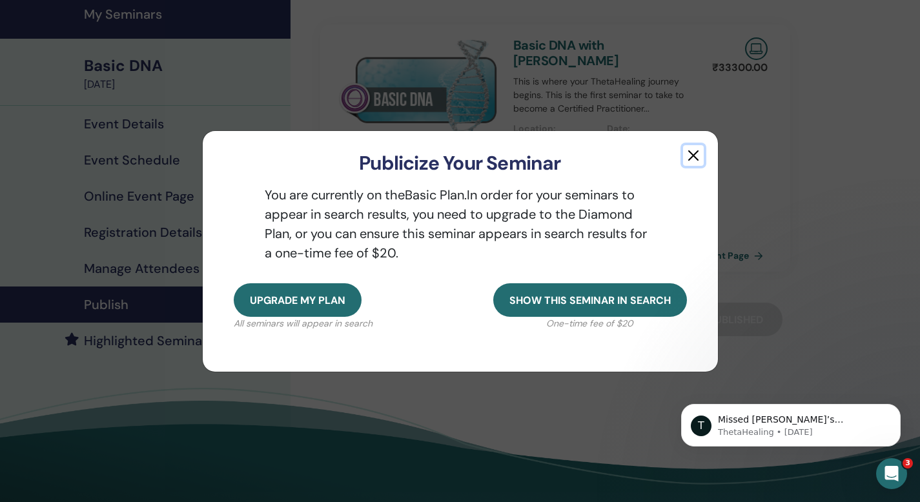
click at [692, 160] on button "button" at bounding box center [693, 155] width 21 height 21
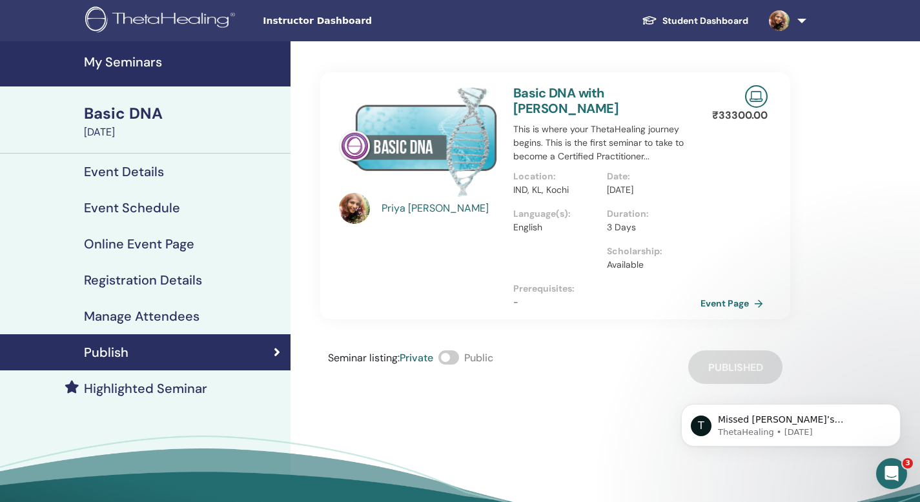
click at [329, 25] on span "Instructor Dashboard" at bounding box center [360, 21] width 194 height 14
click at [293, 25] on span "Instructor Dashboard" at bounding box center [360, 21] width 194 height 14
click at [129, 67] on h4 "My Seminars" at bounding box center [183, 61] width 199 height 15
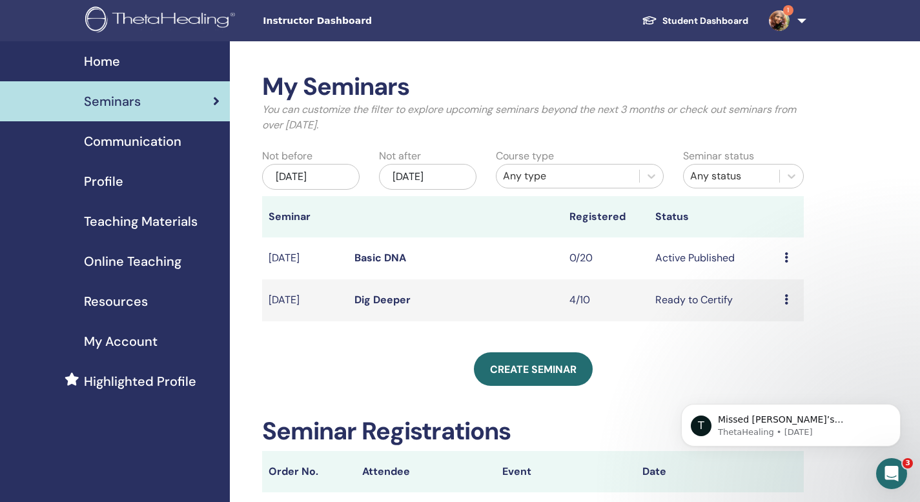
click at [304, 180] on div "[DATE]" at bounding box center [311, 177] width 98 height 26
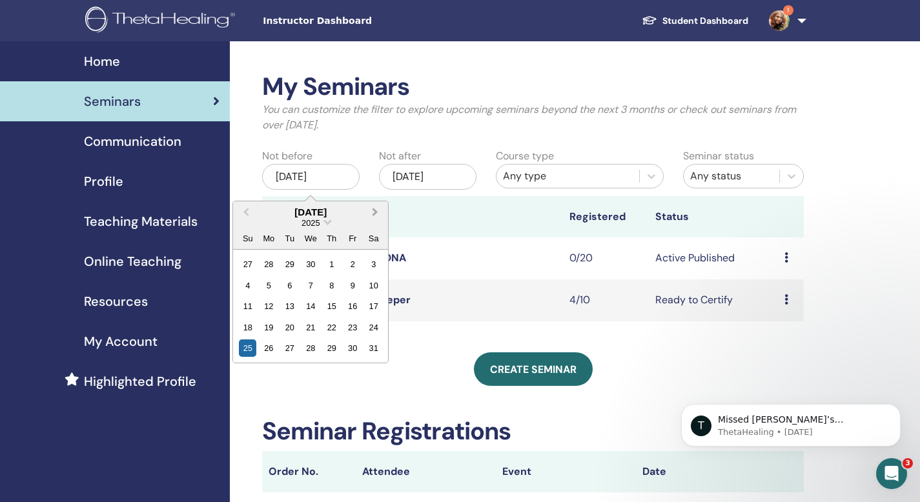
click at [375, 212] on span "Next Month" at bounding box center [375, 212] width 0 height 14
click at [310, 287] on div "10" at bounding box center [310, 285] width 17 height 17
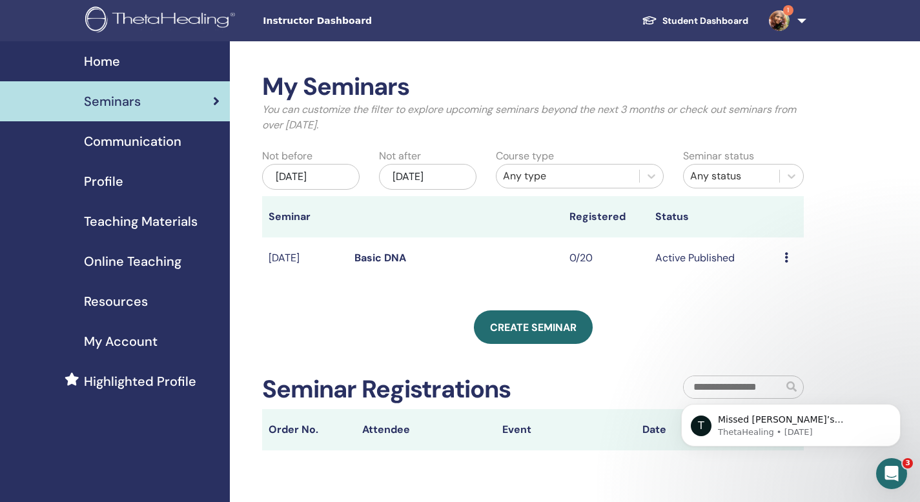
click at [327, 177] on div "Sep/10, 2025" at bounding box center [311, 177] width 98 height 26
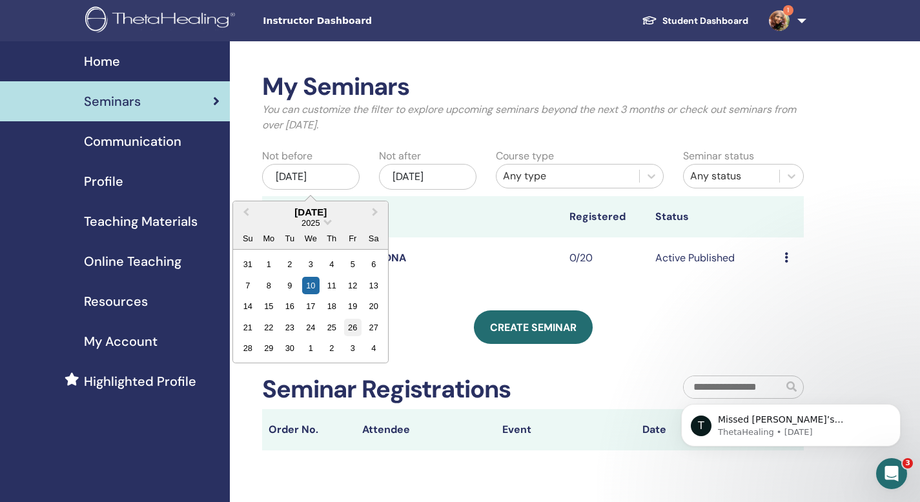
click at [352, 327] on div "26" at bounding box center [352, 327] width 17 height 17
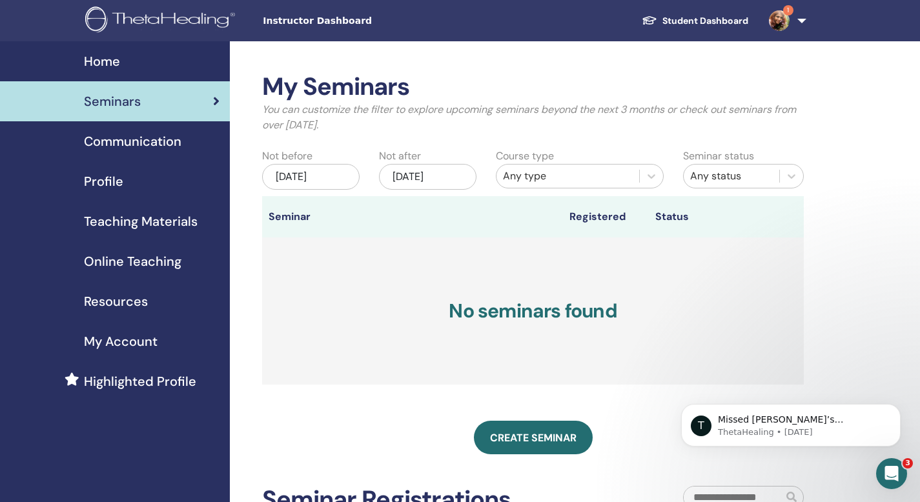
click at [323, 178] on div "Sep/26, 2025" at bounding box center [311, 177] width 98 height 26
click at [435, 180] on div "Nov/25, 2025" at bounding box center [428, 177] width 98 height 26
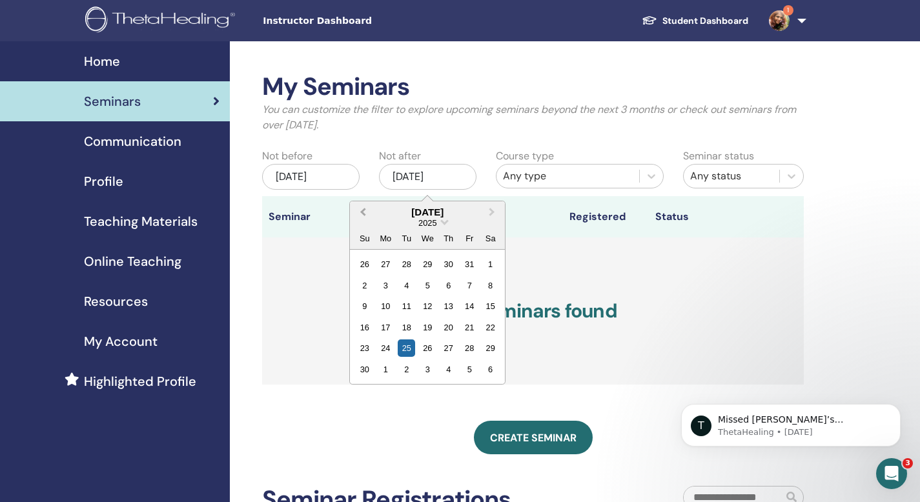
click at [363, 211] on span "Previous Month" at bounding box center [363, 212] width 0 height 14
click at [363, 210] on span "Previous Month" at bounding box center [363, 212] width 0 height 14
click at [387, 350] on div "29" at bounding box center [385, 348] width 17 height 17
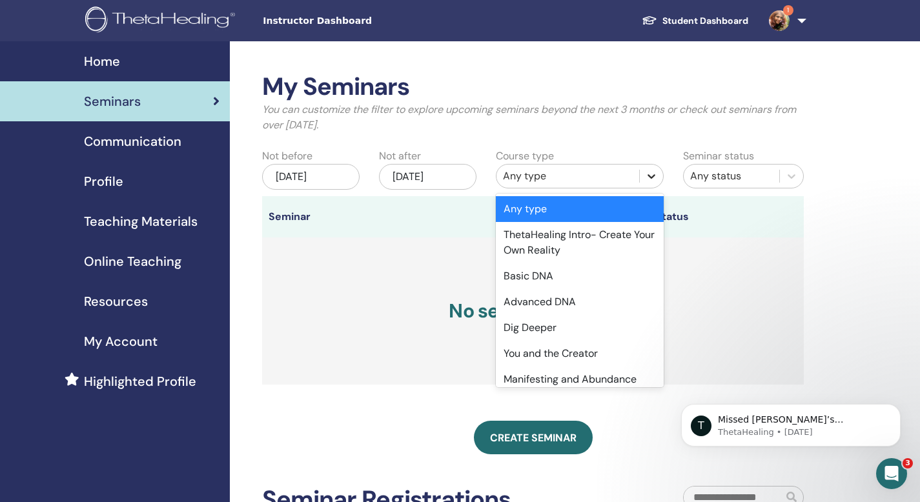
click at [652, 176] on icon at bounding box center [652, 176] width 8 height 5
click at [594, 304] on div "Advanced DNA" at bounding box center [580, 302] width 168 height 26
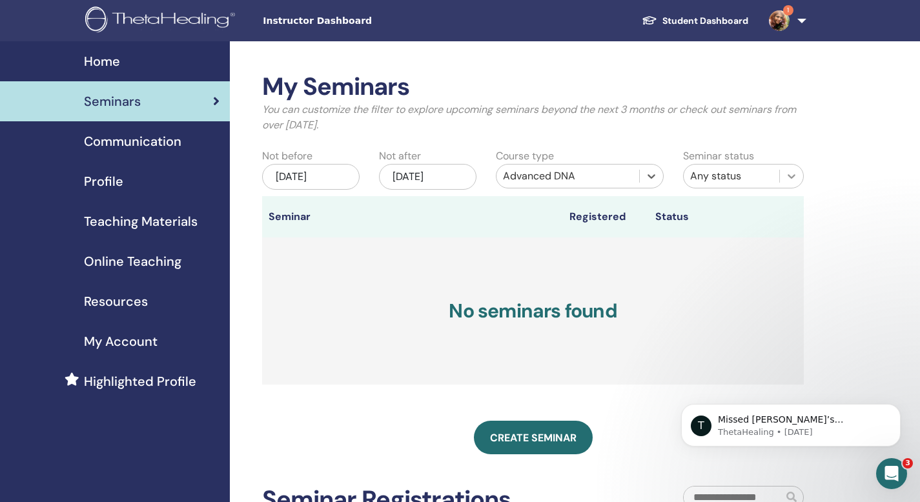
click at [792, 176] on icon at bounding box center [792, 176] width 8 height 5
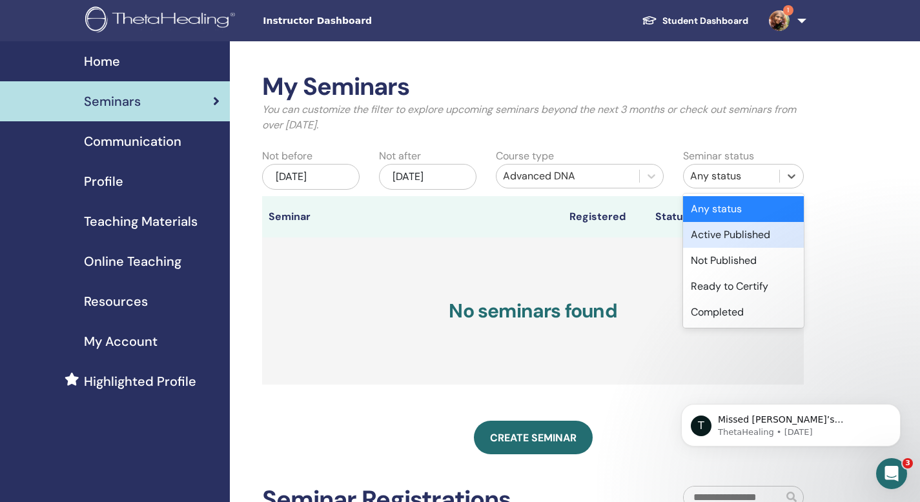
click at [761, 236] on div "Active Published" at bounding box center [743, 235] width 121 height 26
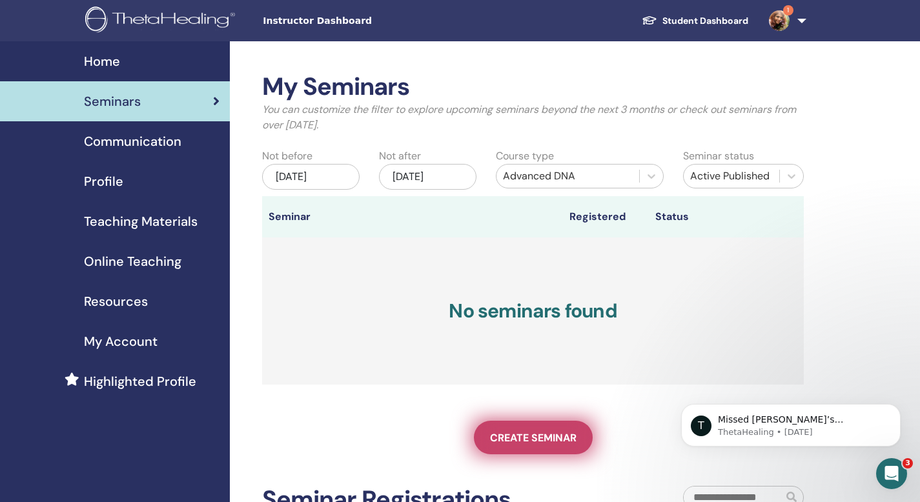
click at [538, 440] on span "Create seminar" at bounding box center [533, 438] width 87 height 14
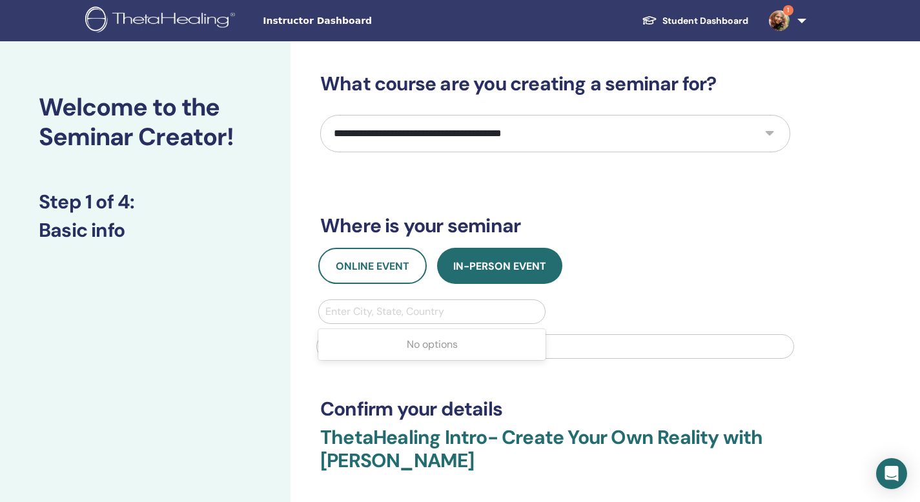
click at [396, 310] on div at bounding box center [431, 312] width 213 height 18
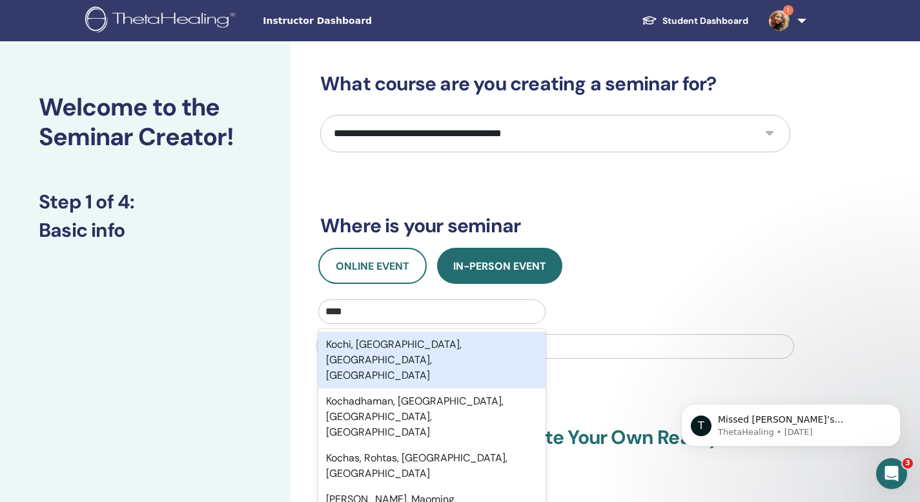
type input "*****"
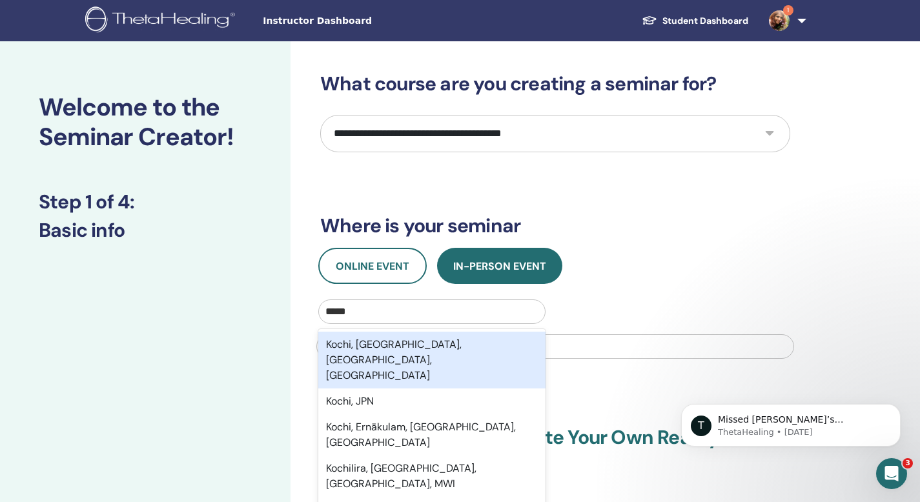
click at [397, 346] on div "Kochi, [GEOGRAPHIC_DATA], [GEOGRAPHIC_DATA], [GEOGRAPHIC_DATA]" at bounding box center [431, 360] width 227 height 57
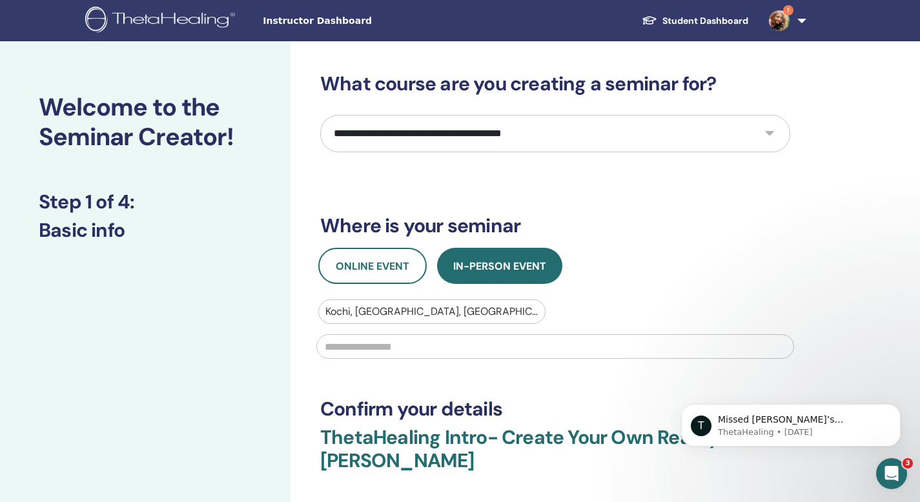
click at [417, 349] on input "text" at bounding box center [555, 347] width 478 height 25
click at [769, 132] on select "**********" at bounding box center [555, 133] width 470 height 37
select select "*"
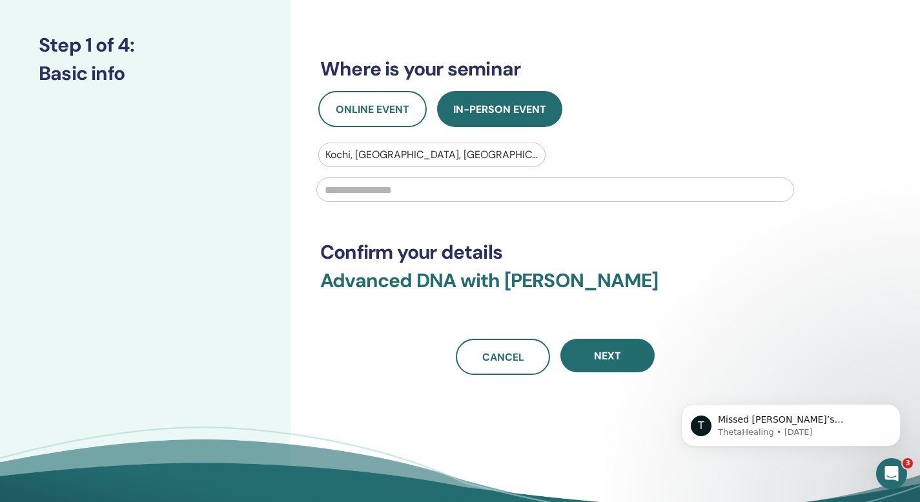
scroll to position [159, 0]
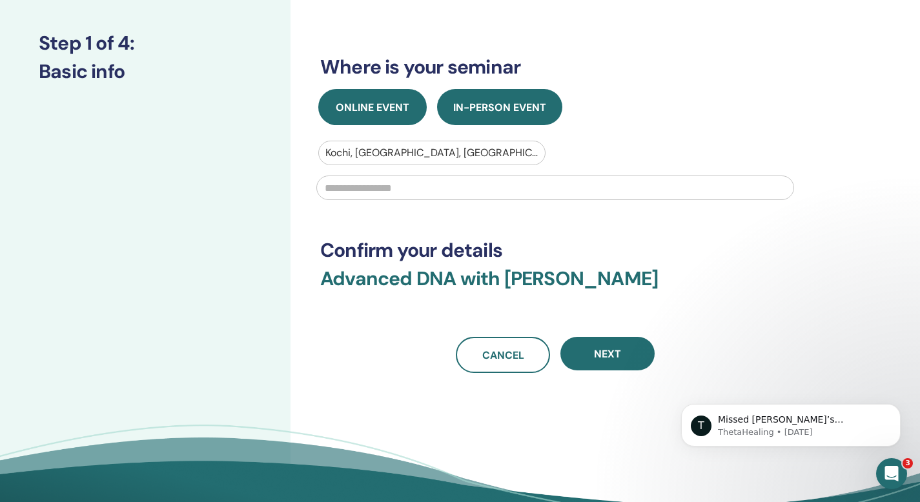
click at [380, 111] on span "Online Event" at bounding box center [373, 108] width 74 height 14
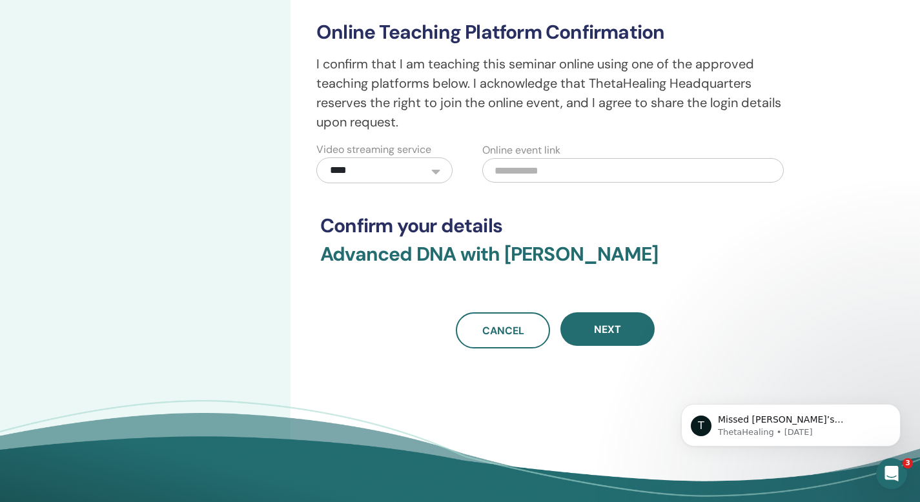
scroll to position [336, 0]
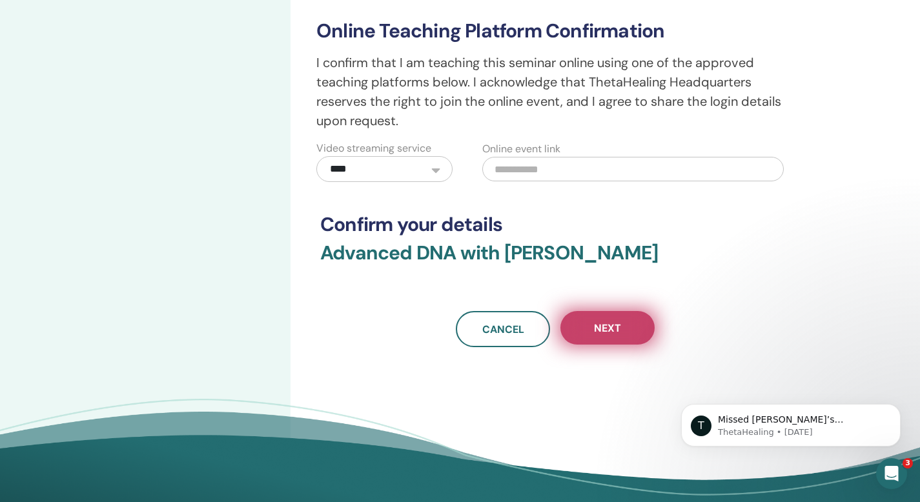
click at [621, 324] on button "Next" at bounding box center [608, 328] width 94 height 34
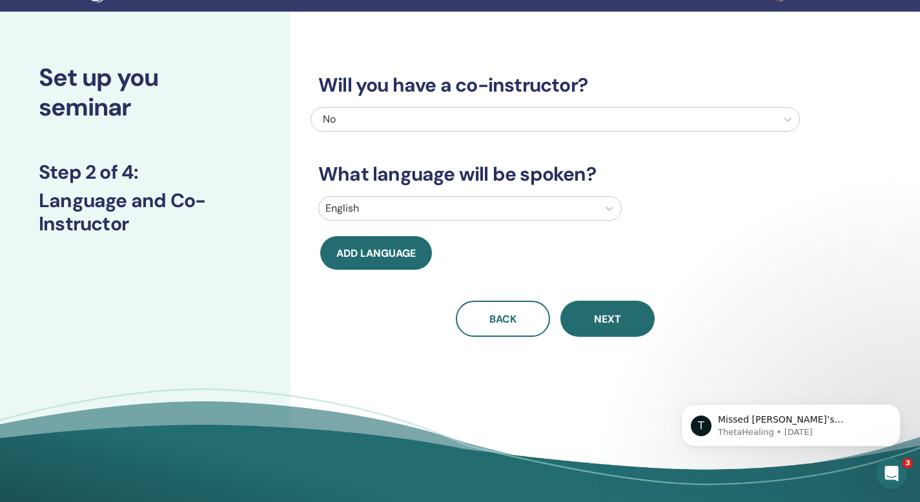
scroll to position [23, 0]
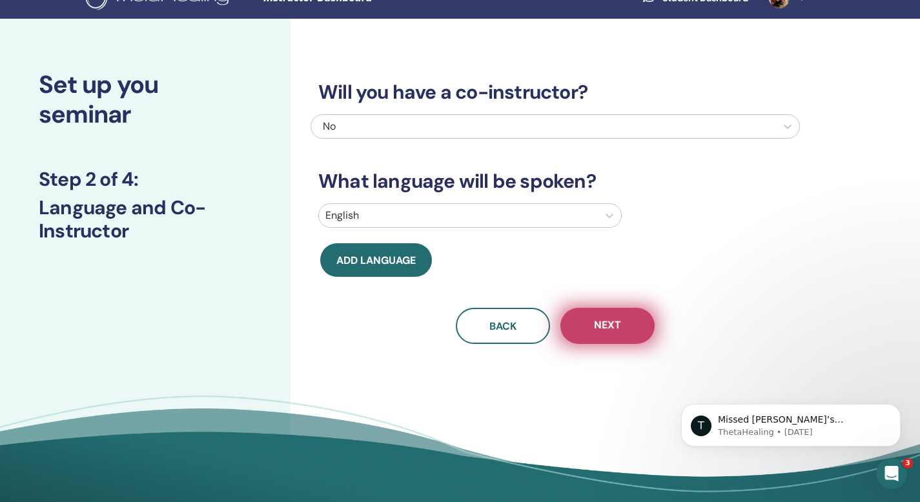
click at [625, 330] on button "Next" at bounding box center [608, 326] width 94 height 36
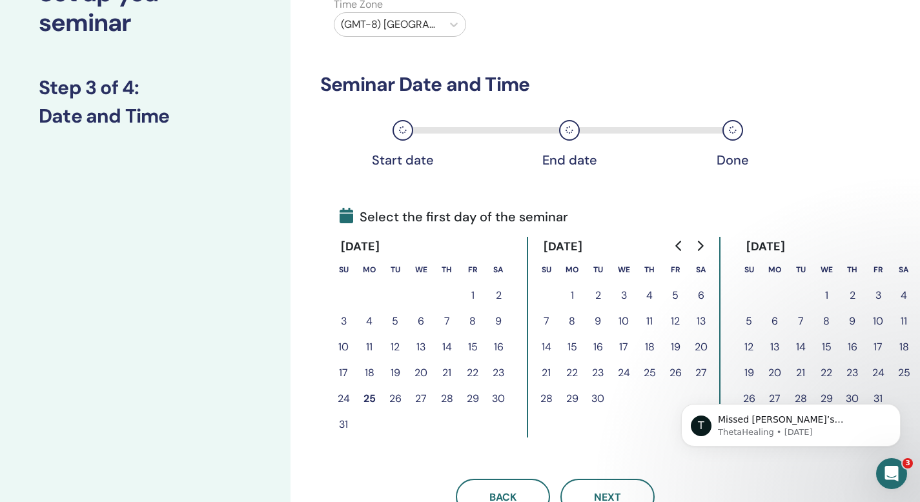
scroll to position [123, 0]
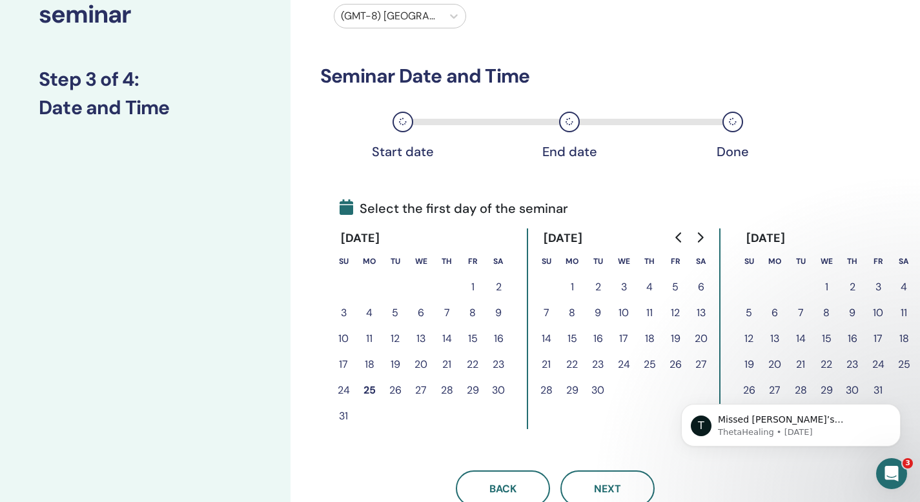
click at [674, 364] on button "26" at bounding box center [676, 365] width 26 height 26
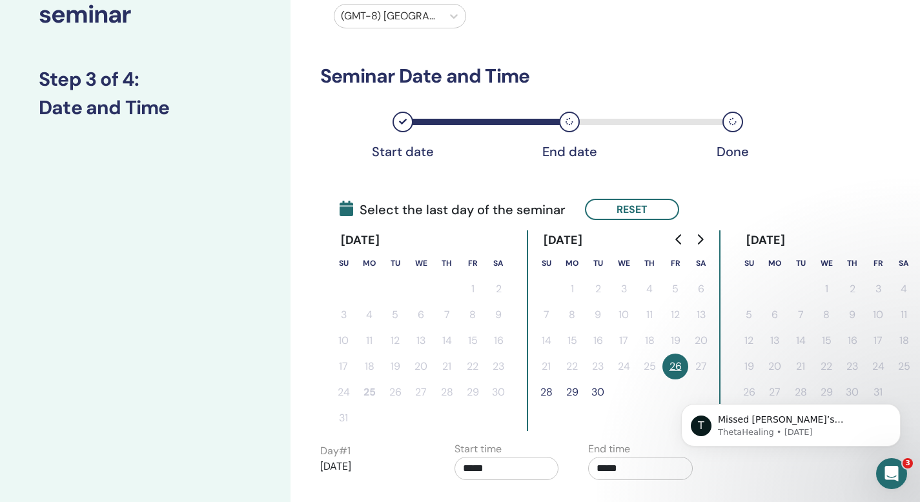
click at [547, 392] on button "28" at bounding box center [546, 393] width 26 height 26
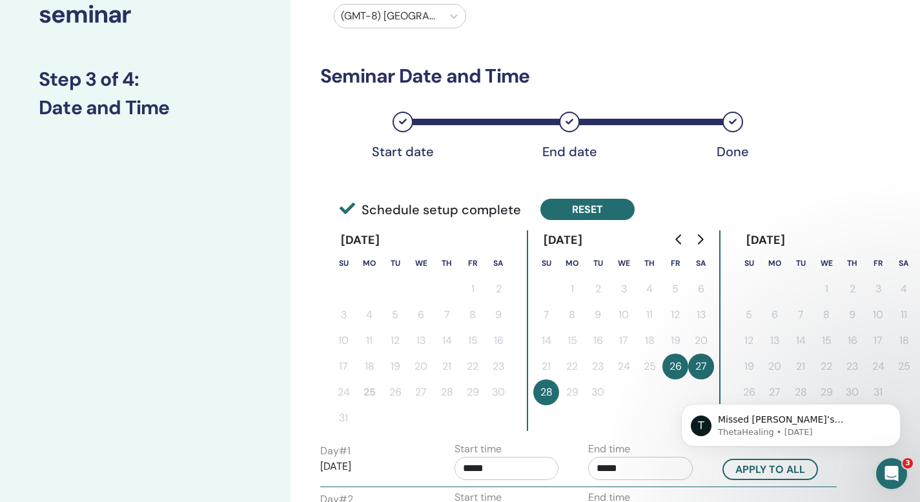
click at [603, 209] on button "Reset" at bounding box center [588, 209] width 94 height 21
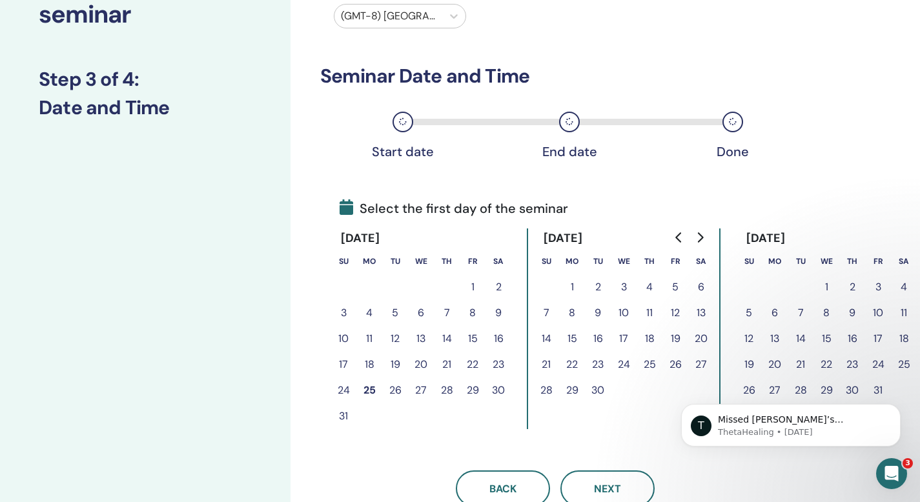
click at [677, 365] on button "26" at bounding box center [676, 365] width 26 height 26
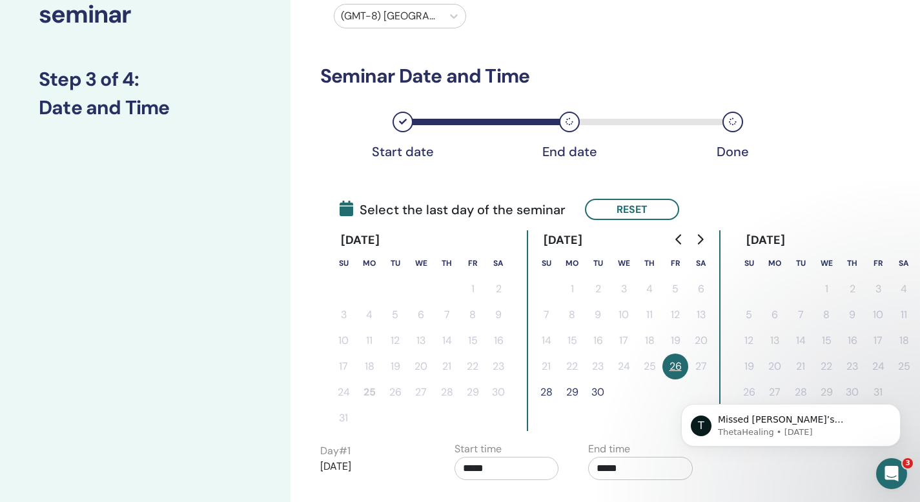
click at [576, 393] on button "29" at bounding box center [572, 393] width 26 height 26
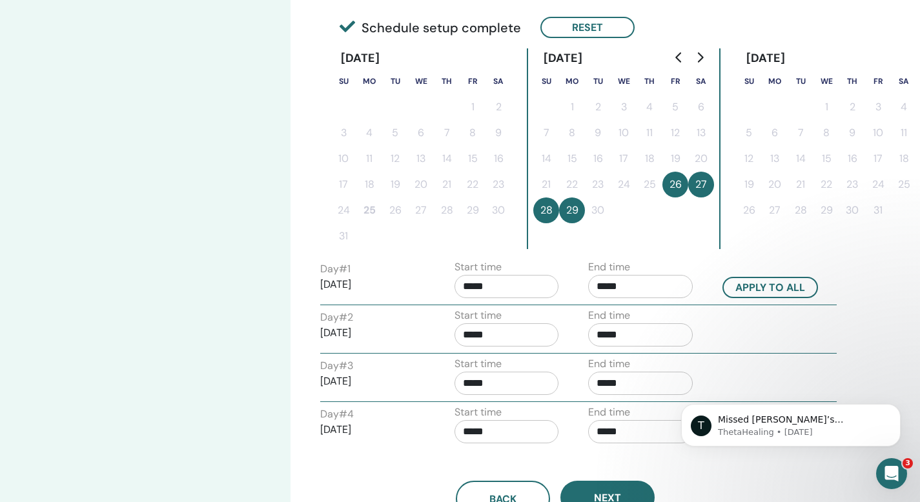
scroll to position [350, 0]
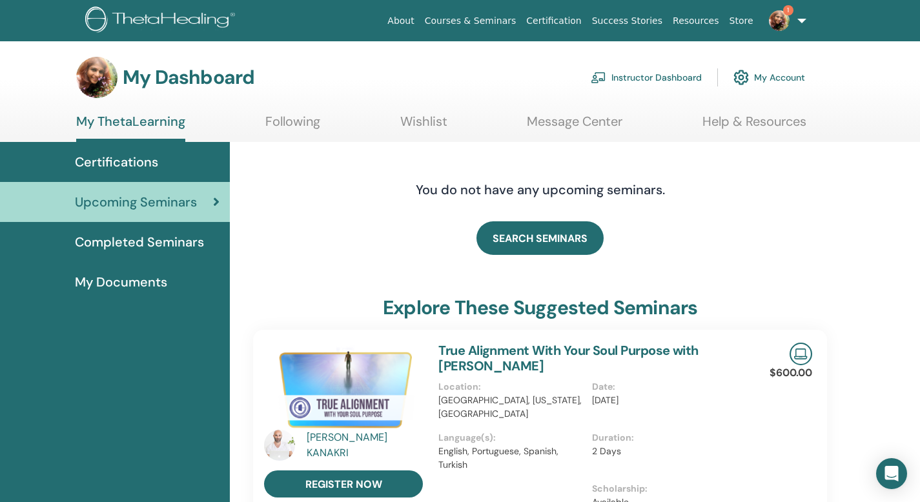
click at [647, 76] on link "Instructor Dashboard" at bounding box center [646, 77] width 111 height 28
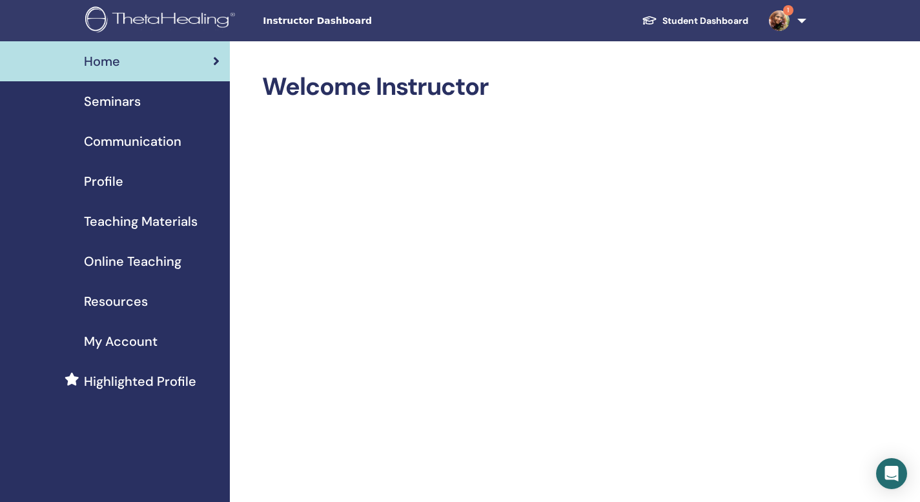
click at [124, 262] on span "Online Teaching" at bounding box center [133, 261] width 98 height 19
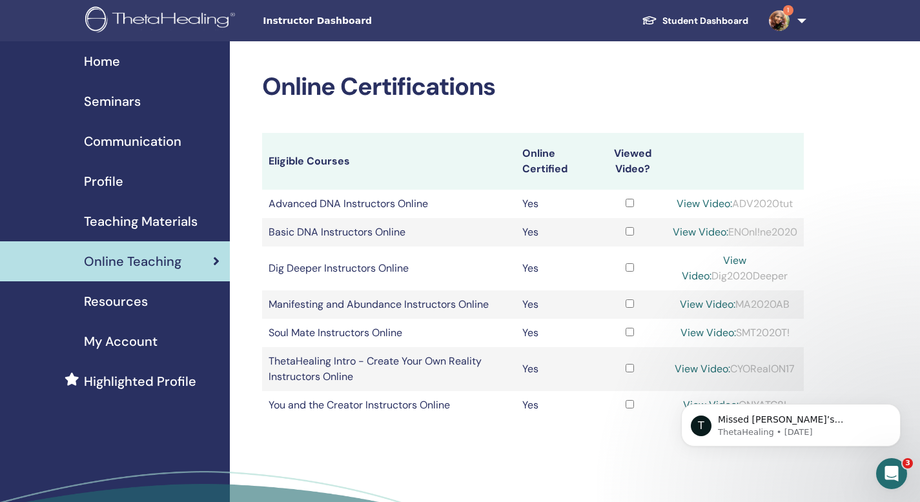
click at [163, 228] on span "Teaching Materials" at bounding box center [141, 221] width 114 height 19
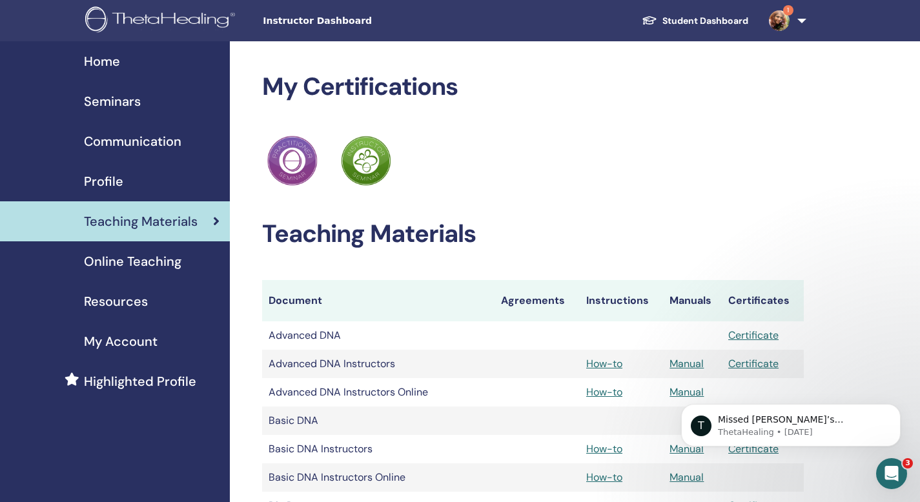
click at [138, 141] on span "Communication" at bounding box center [133, 141] width 98 height 19
